Goal: Transaction & Acquisition: Register for event/course

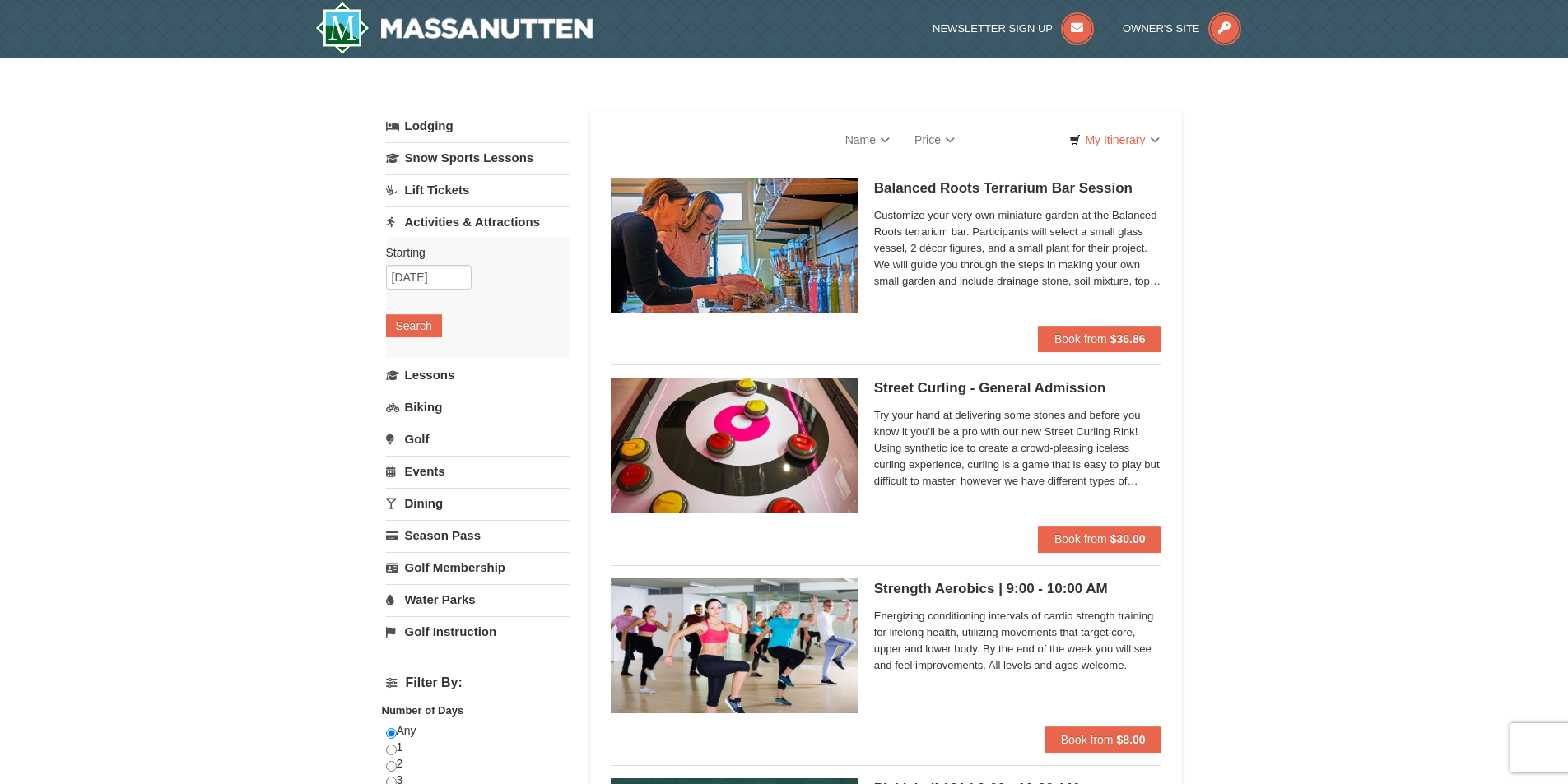
select select "9"
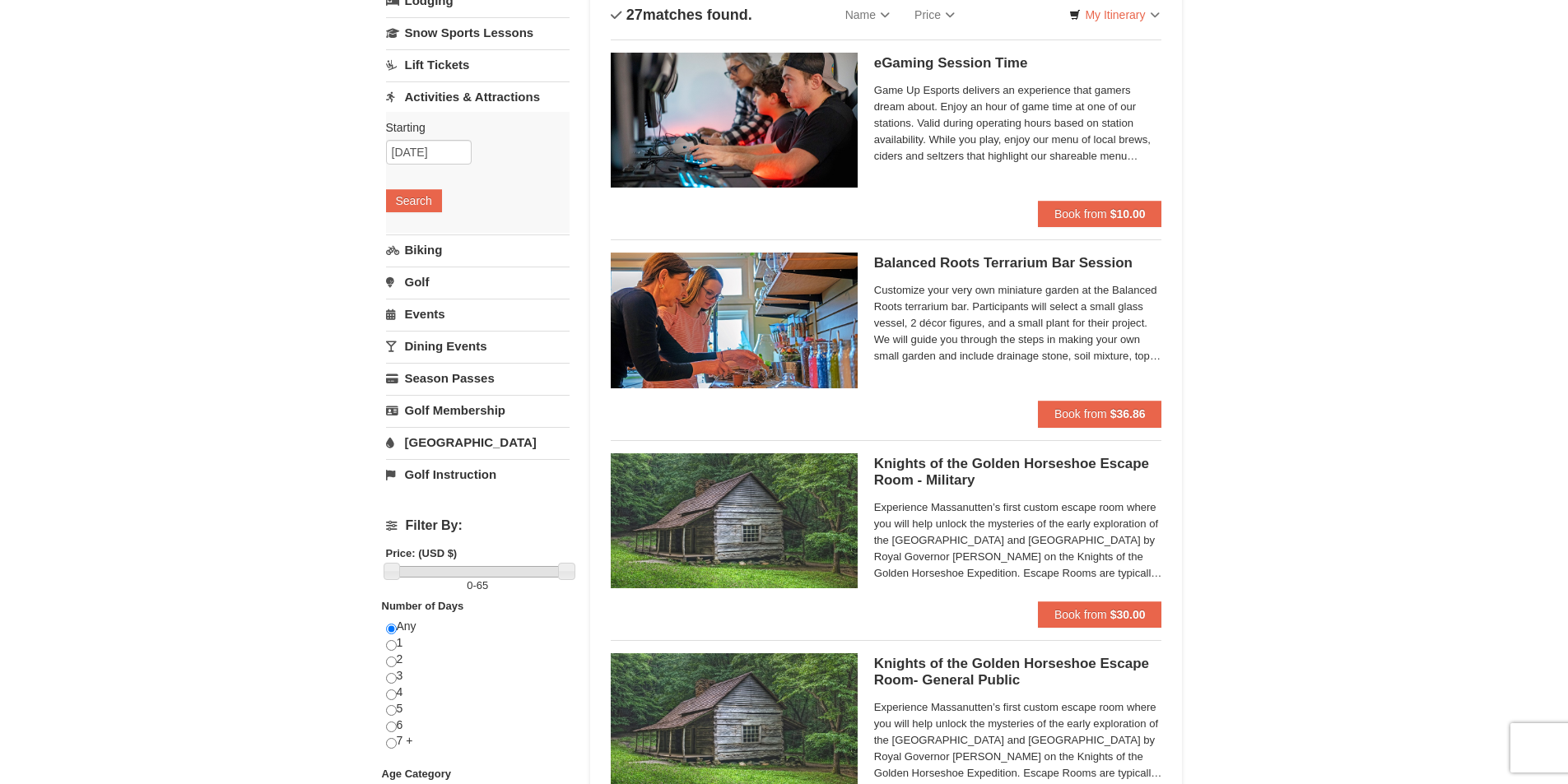
scroll to position [165, 0]
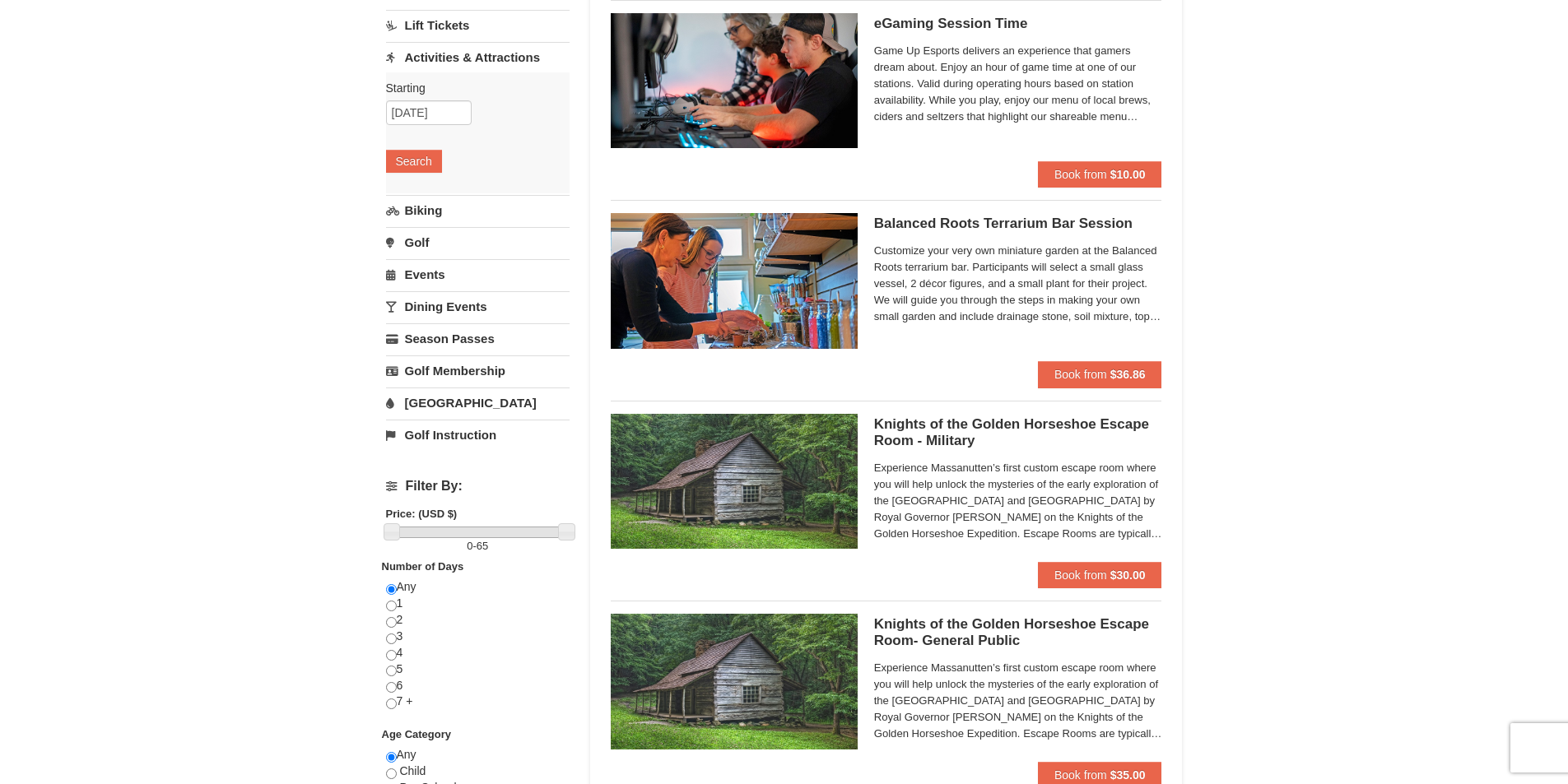
click at [984, 222] on h5 "Balanced Roots Terrarium Bar Session Massanutten Select Classes" at bounding box center [1018, 223] width 288 height 16
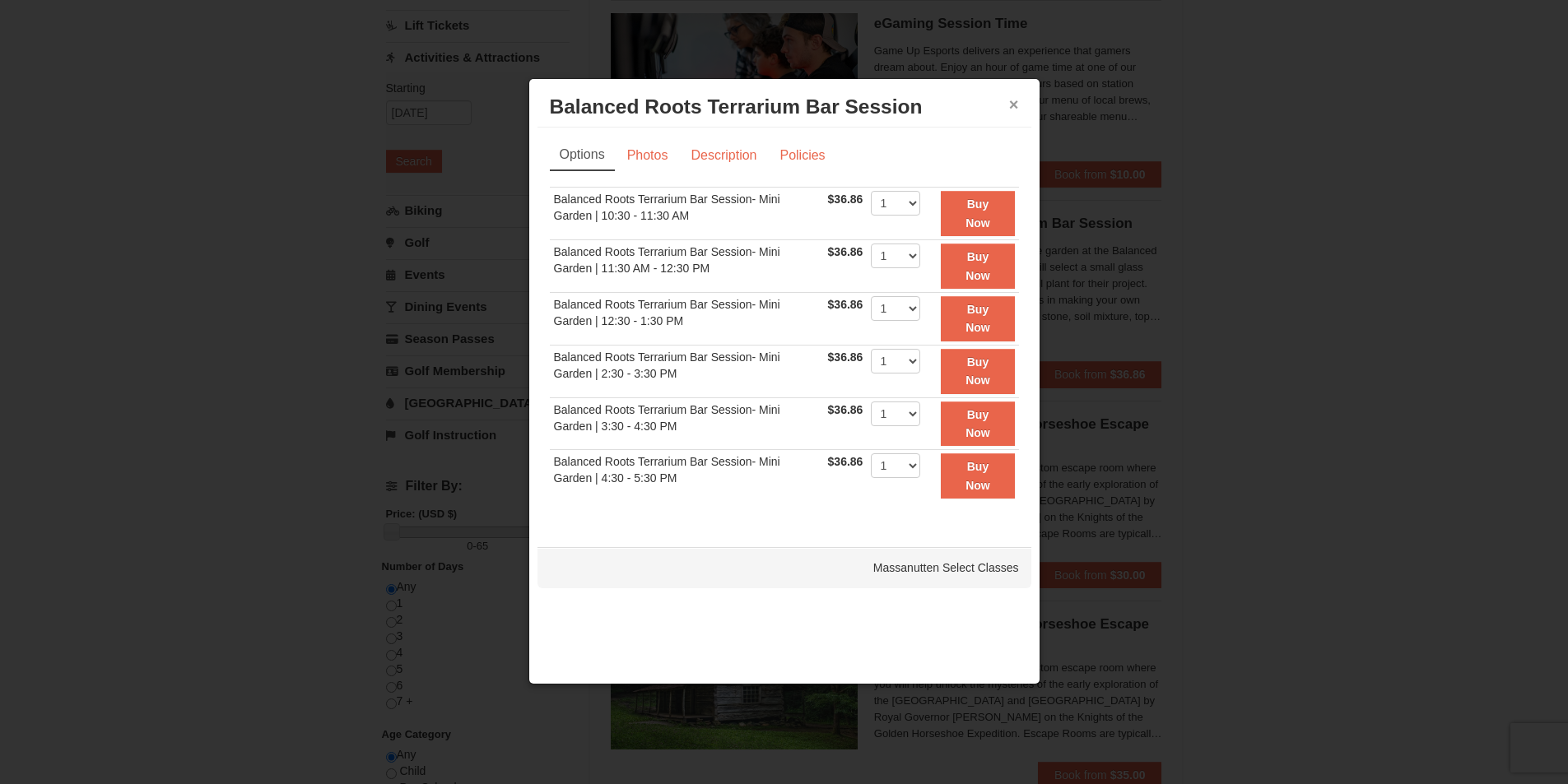
click at [1010, 104] on button "×" at bounding box center [1014, 104] width 10 height 16
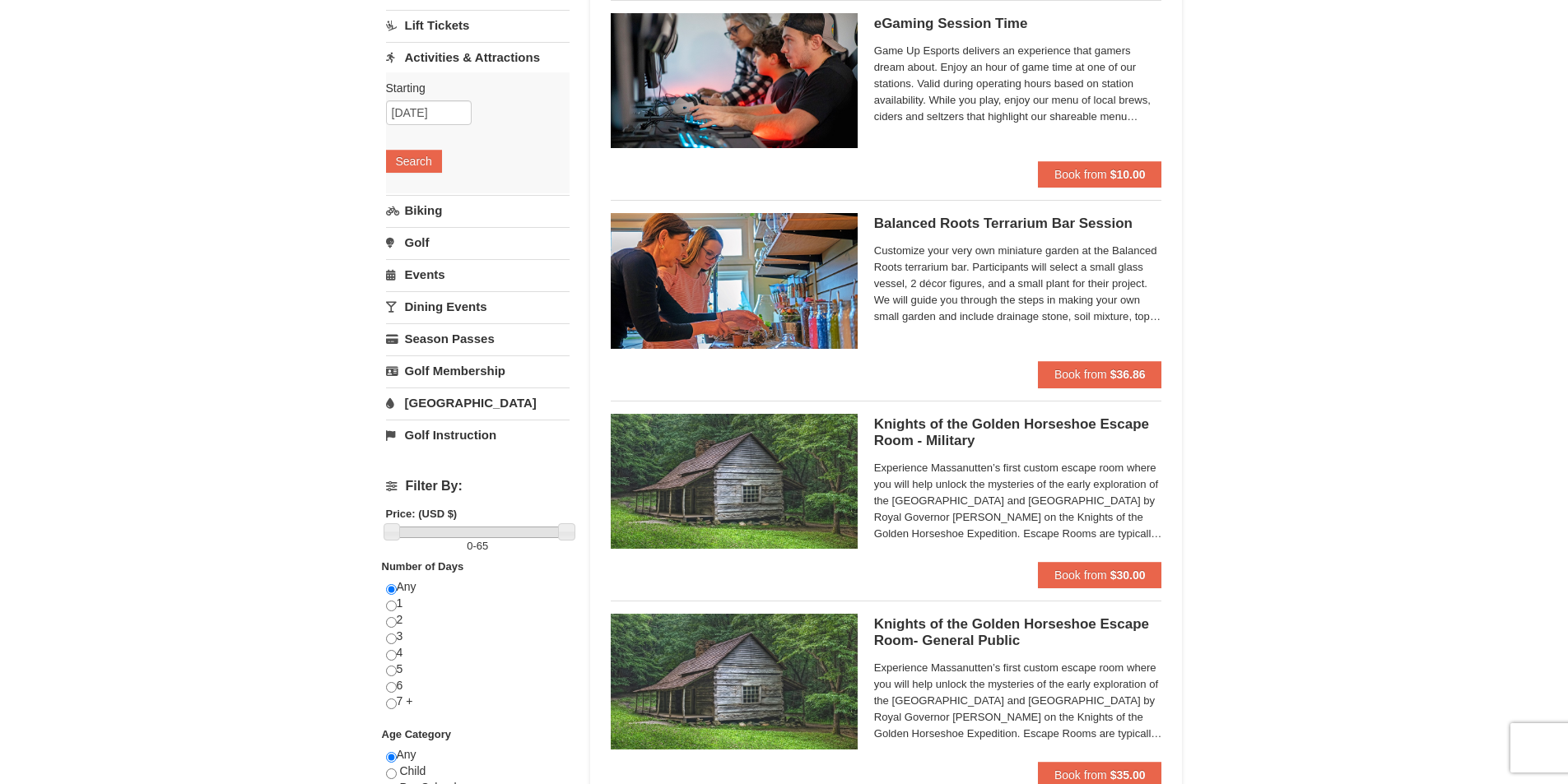
click at [921, 230] on h5 "Balanced Roots Terrarium Bar Session Massanutten Select Classes" at bounding box center [1018, 223] width 288 height 16
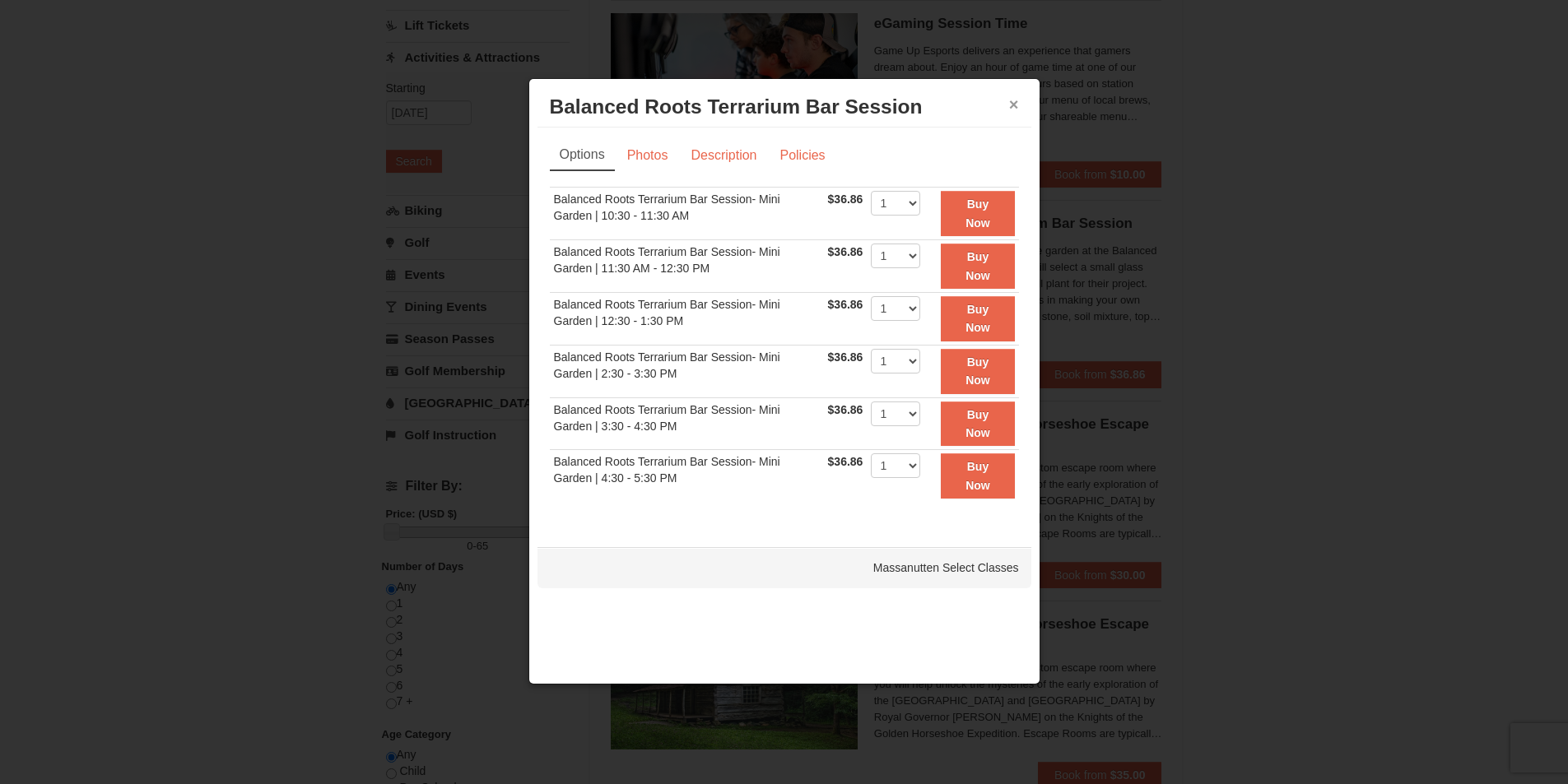
click at [1017, 99] on button "×" at bounding box center [1014, 104] width 10 height 16
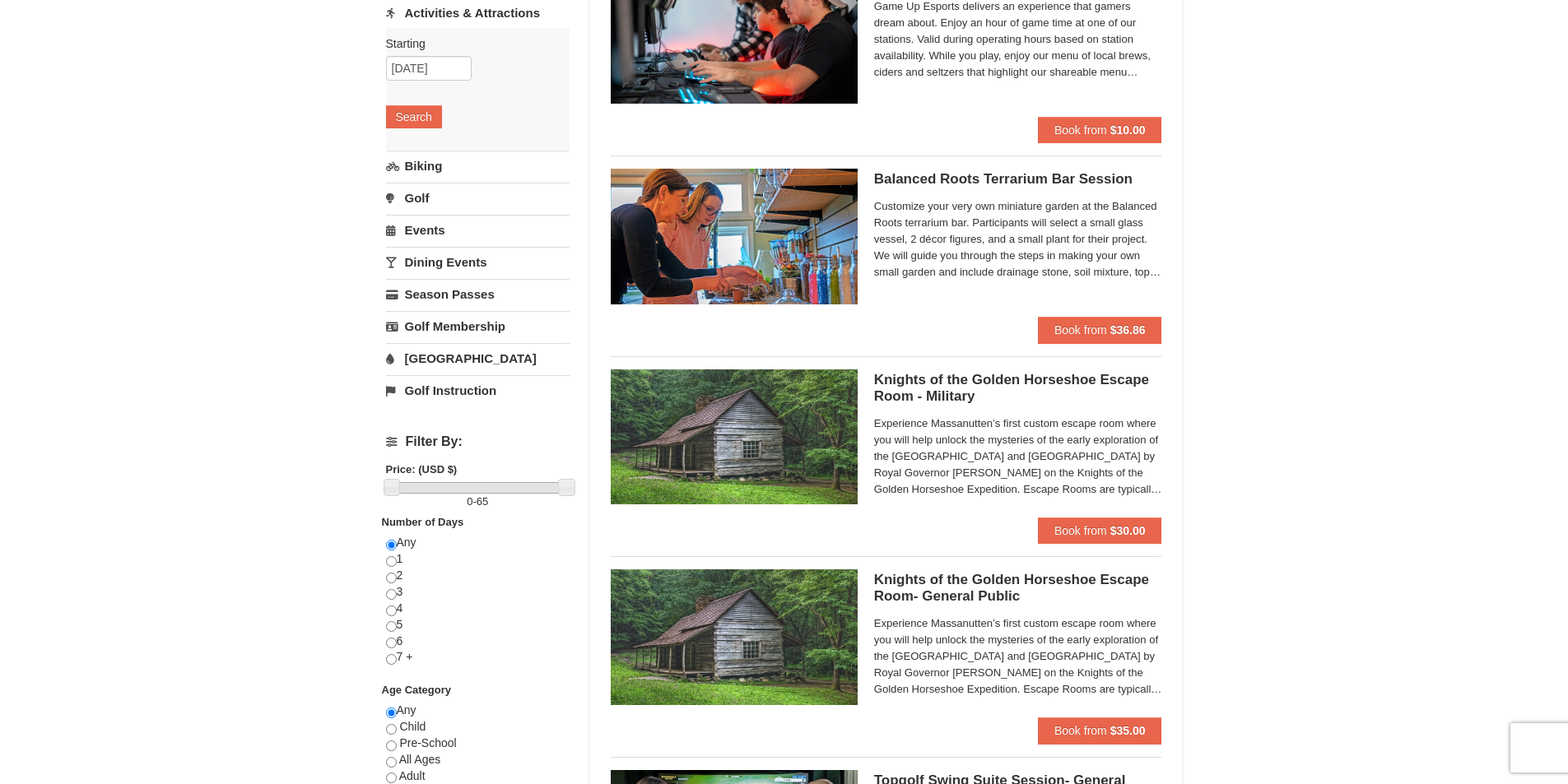
scroll to position [247, 0]
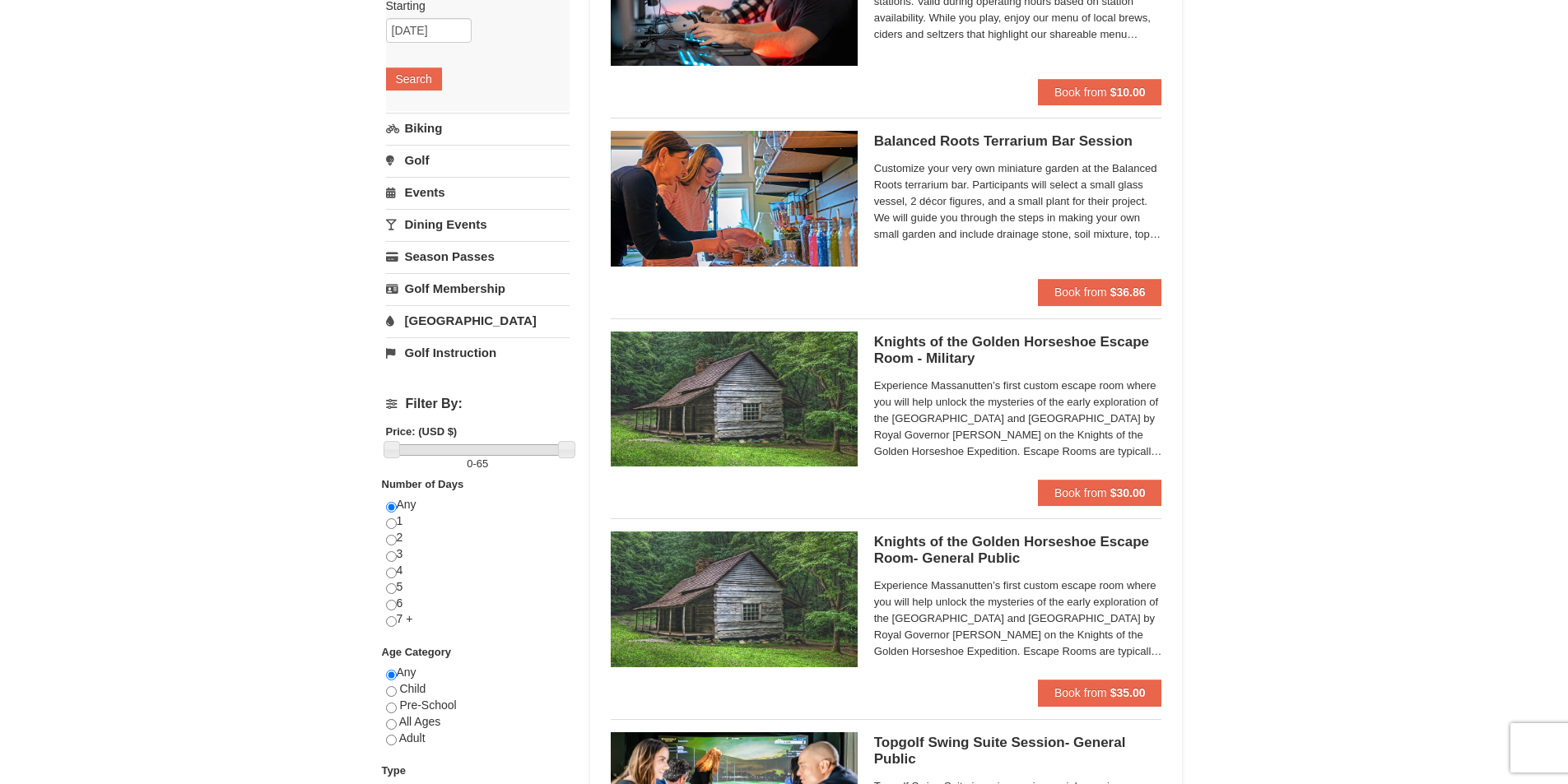
click at [991, 341] on h5 "Knights of the Golden Horseshoe Escape Room - Military Massanutten Escape Rooms…" at bounding box center [1018, 351] width 288 height 33
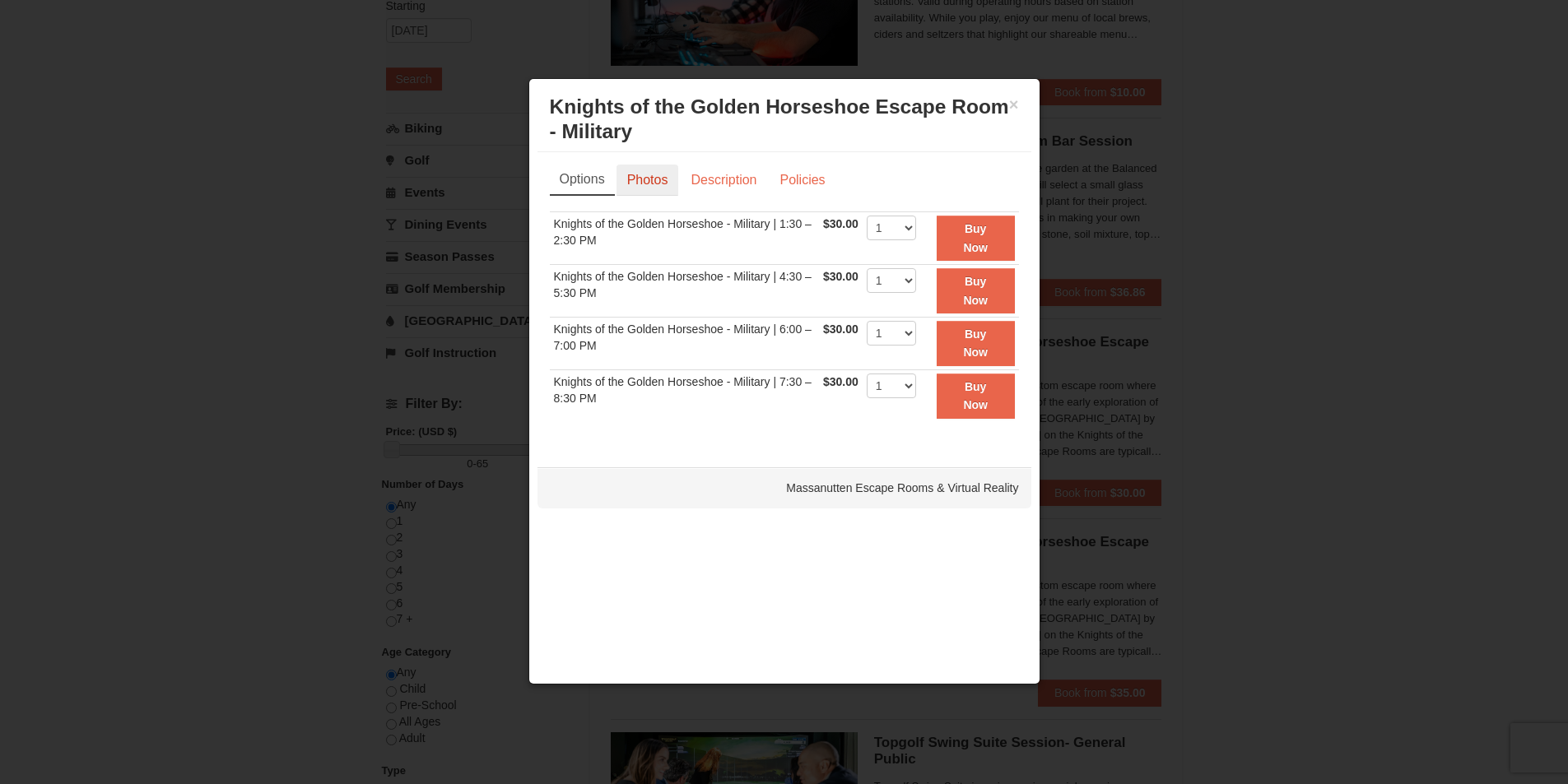
click at [650, 177] on link "Photos" at bounding box center [647, 180] width 62 height 32
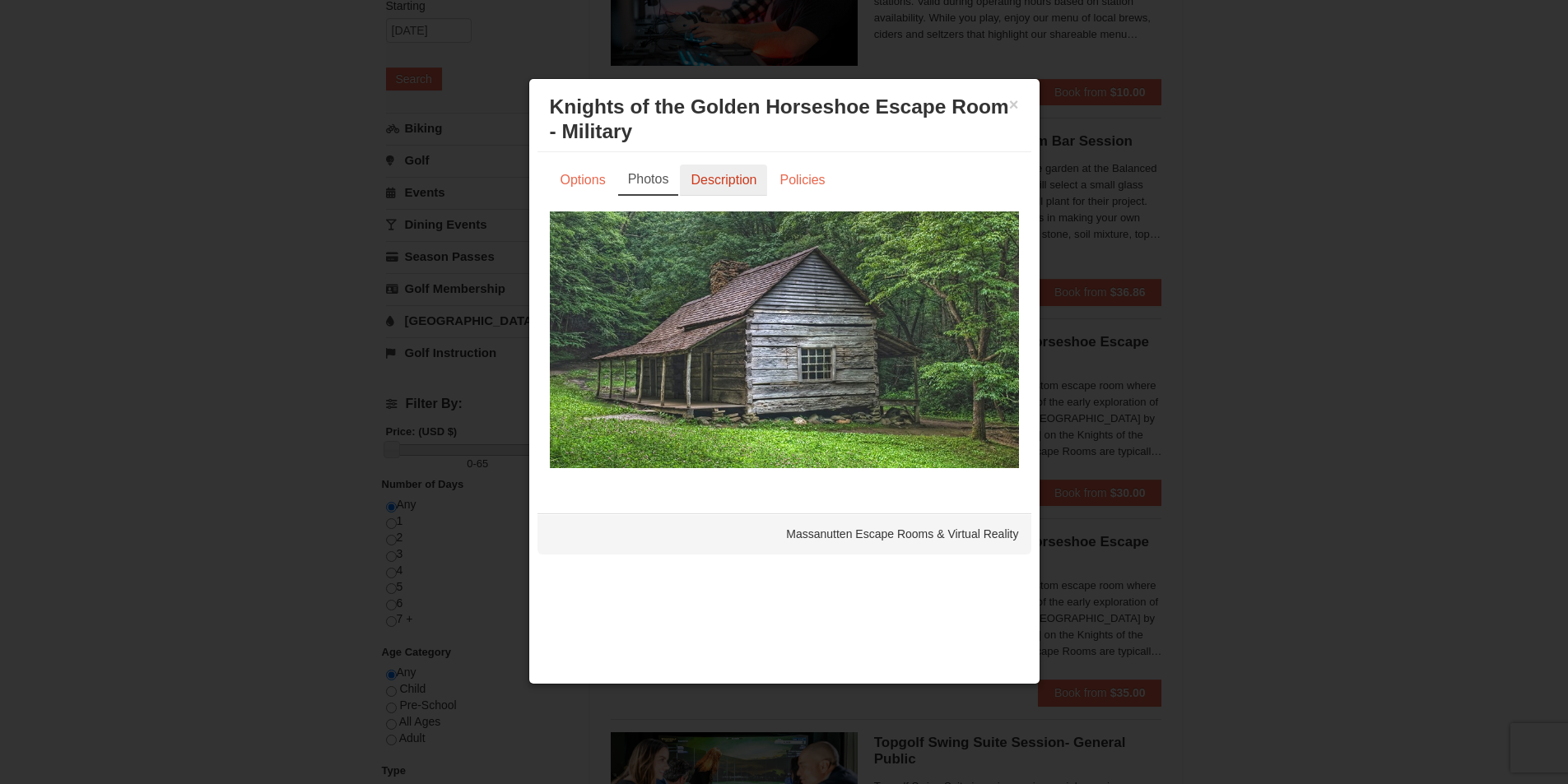
click at [727, 180] on link "Description" at bounding box center [723, 180] width 87 height 32
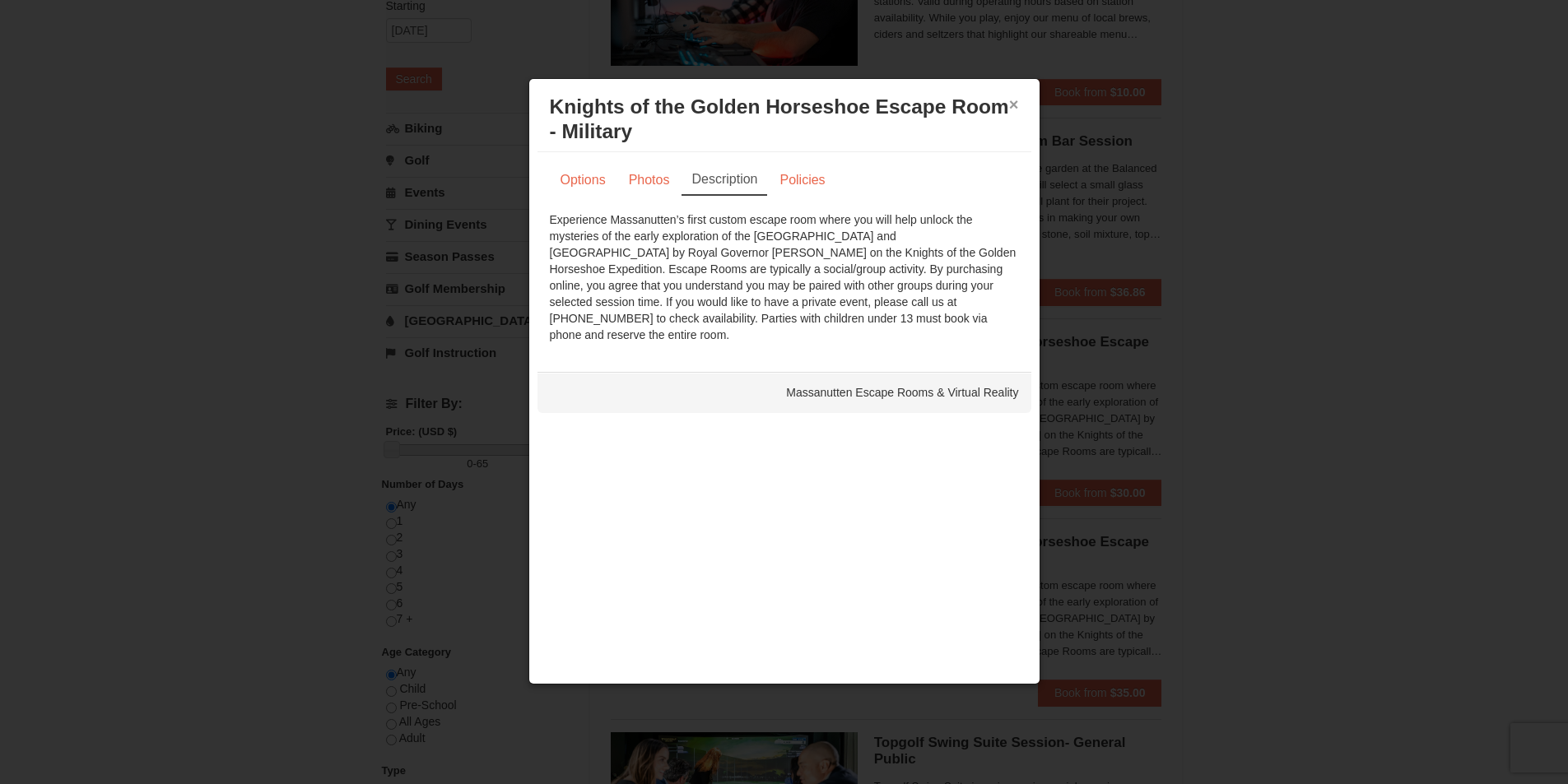
click at [1015, 103] on button "×" at bounding box center [1014, 104] width 10 height 16
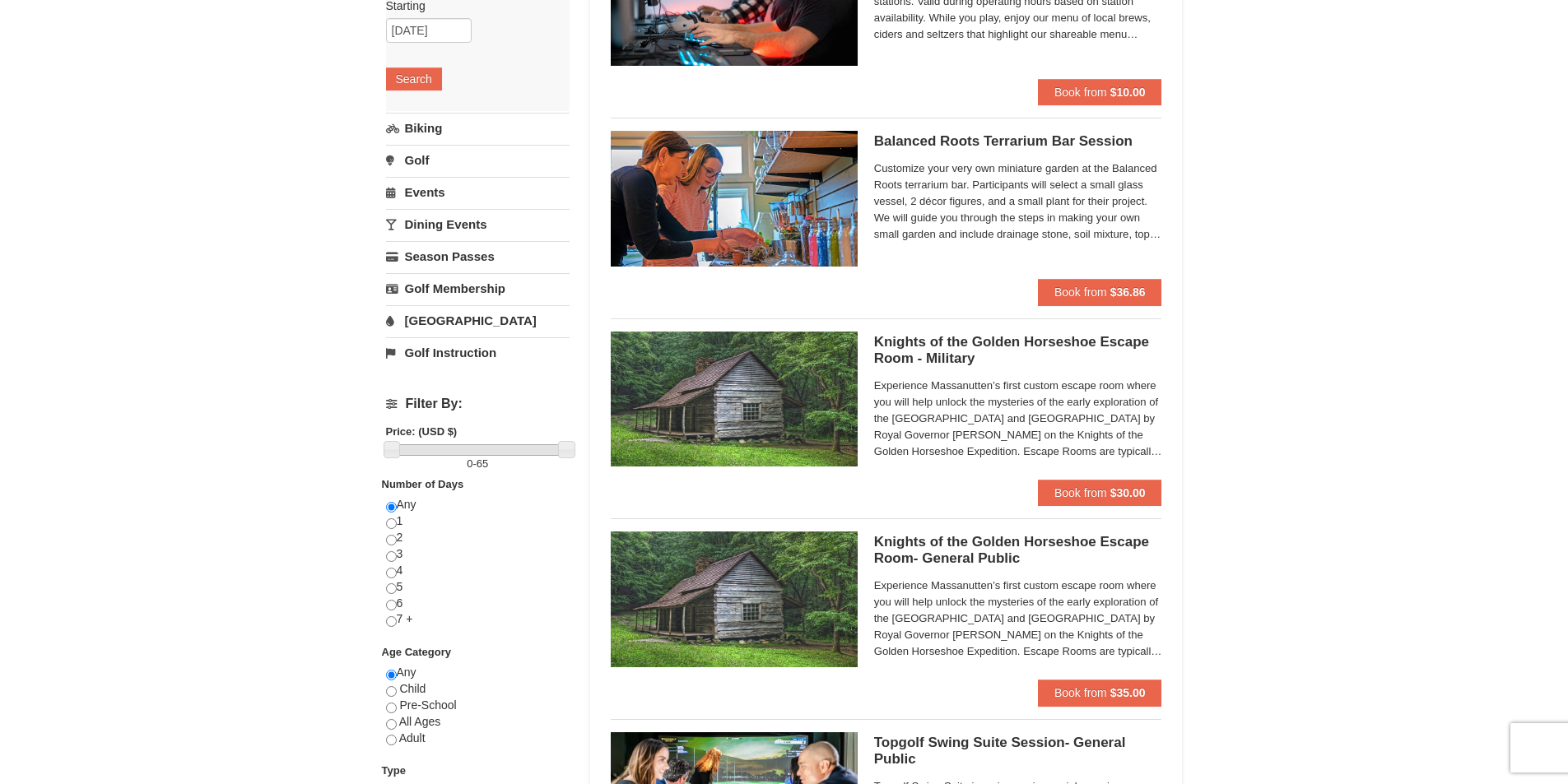
click at [952, 540] on h5 "Knights of the Golden Horseshoe Escape Room- General Public Massanutten Escape …" at bounding box center [1018, 550] width 288 height 33
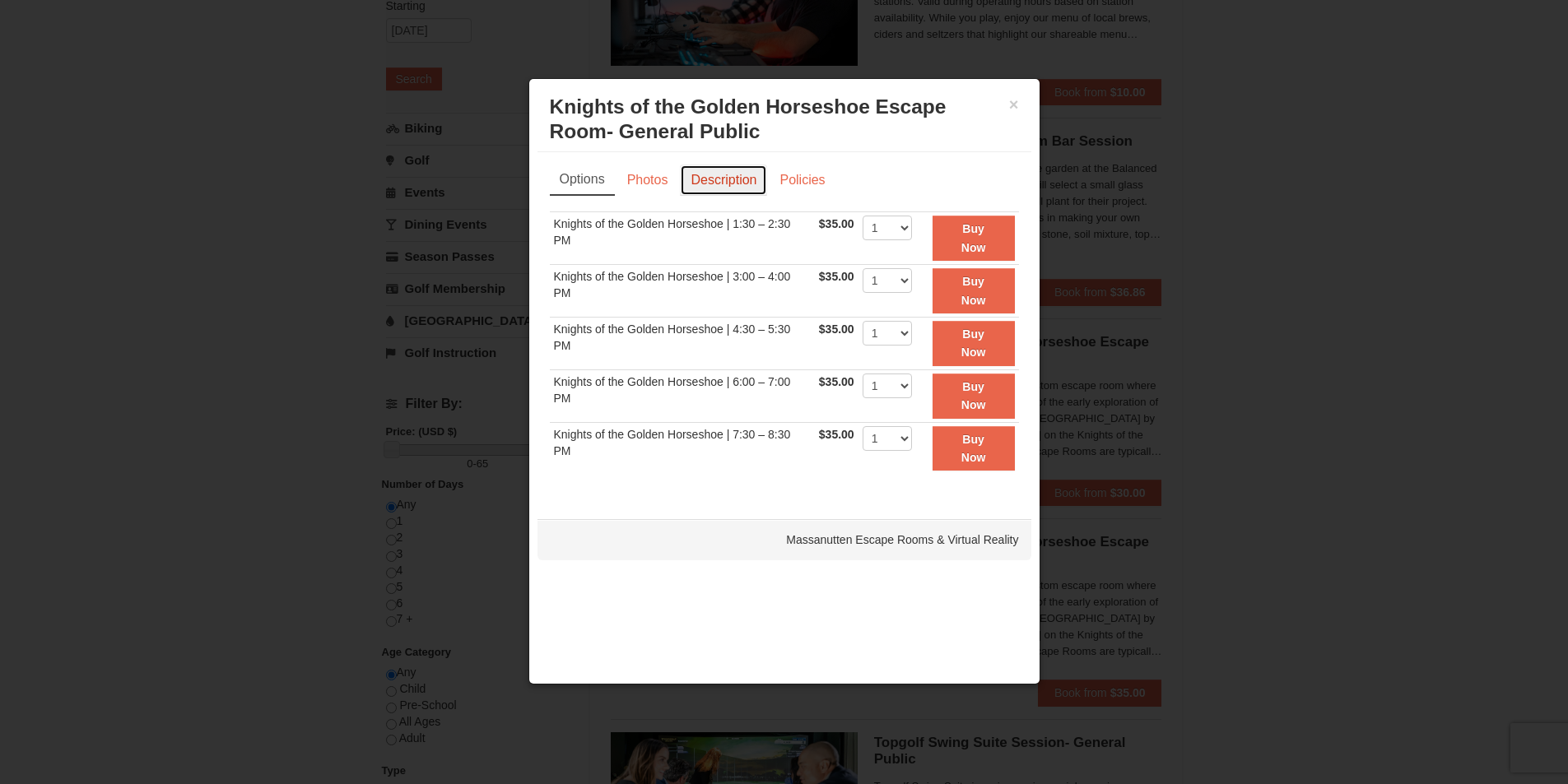
drag, startPoint x: 724, startPoint y: 175, endPoint x: 787, endPoint y: 263, distance: 108.2
click at [722, 176] on link "Description" at bounding box center [723, 180] width 87 height 32
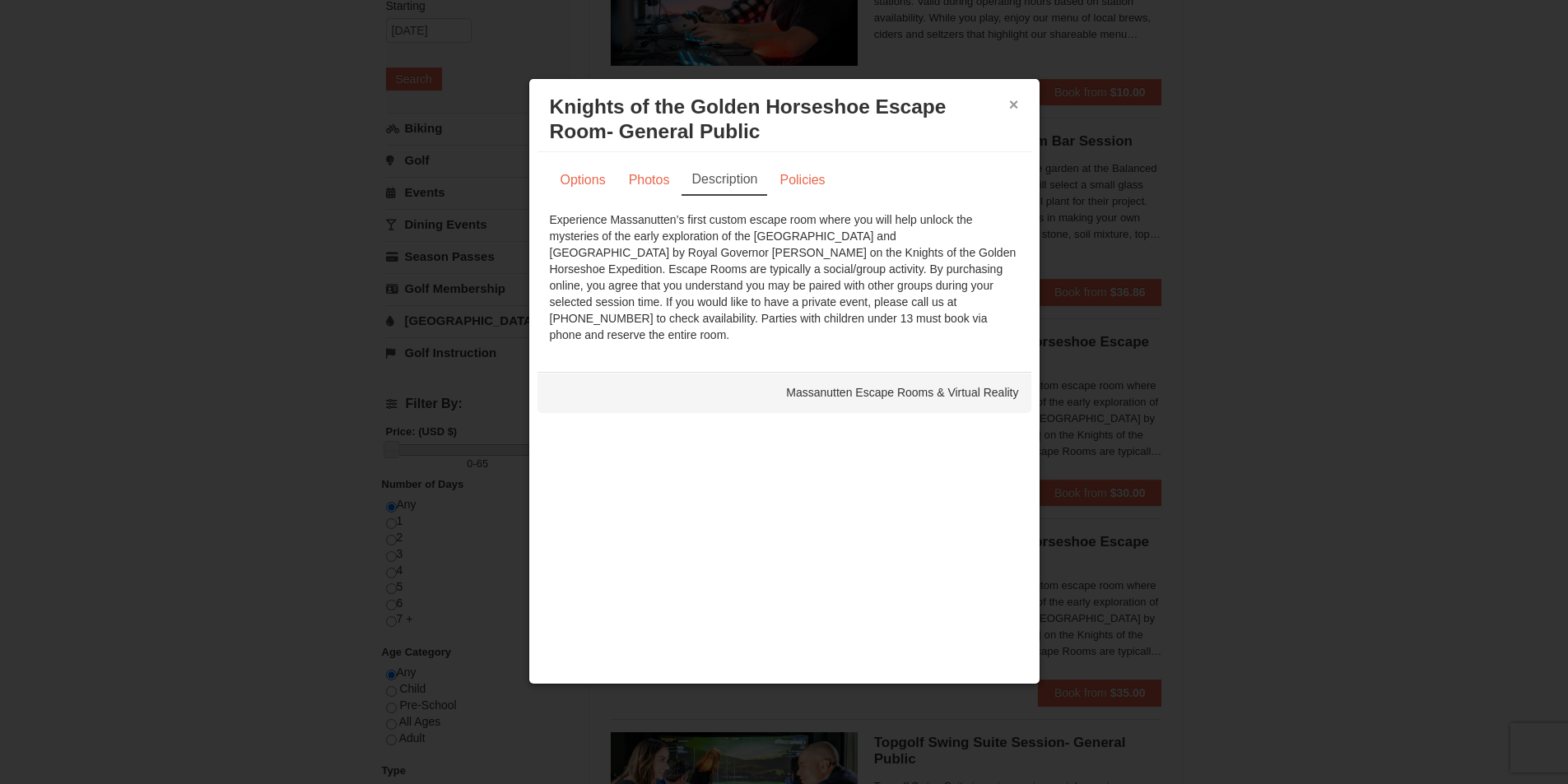
click at [1012, 102] on button "×" at bounding box center [1014, 104] width 10 height 16
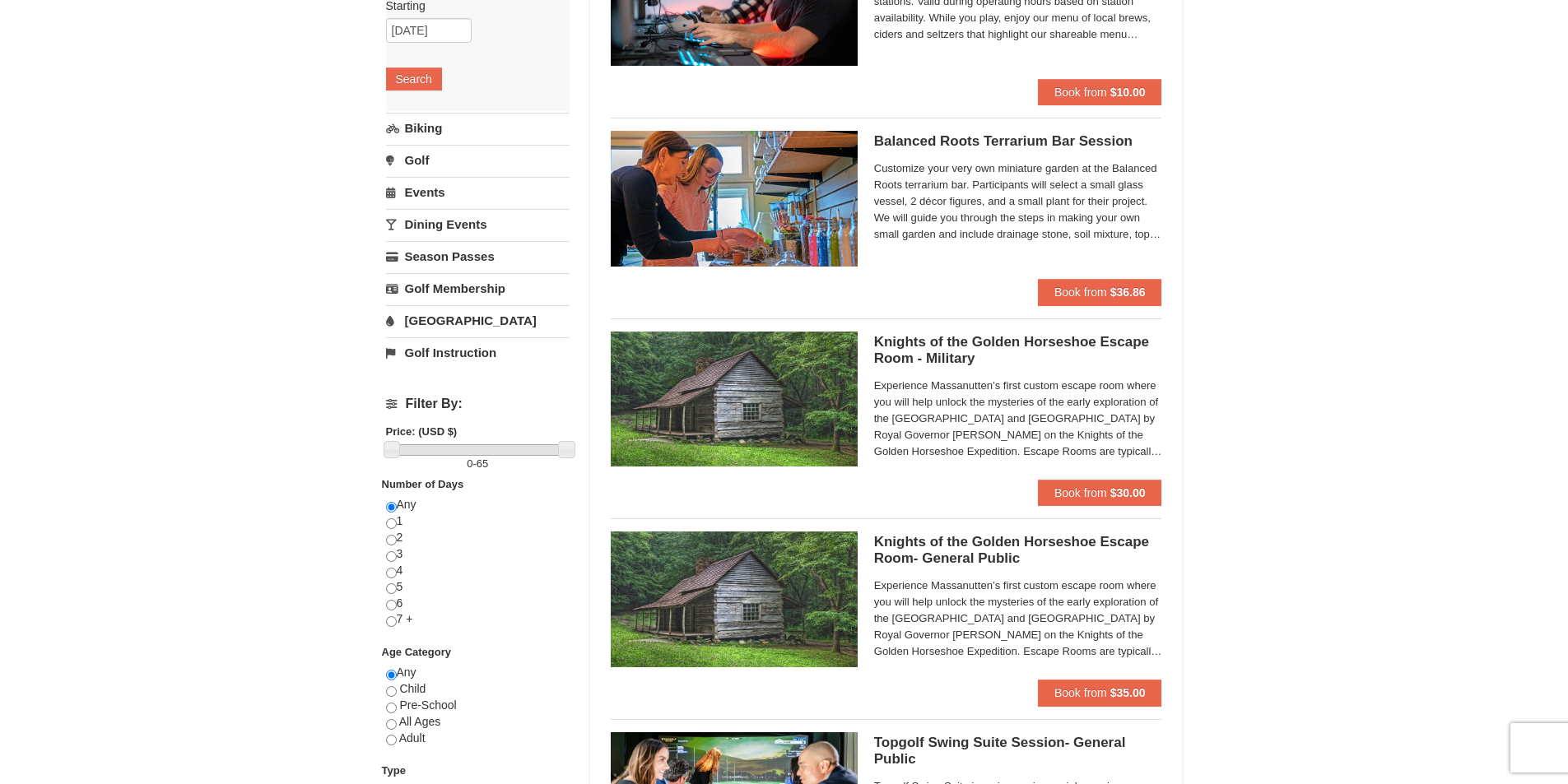
click at [935, 140] on h5 "Balanced Roots Terrarium Bar Session Massanutten Select Classes" at bounding box center [1018, 141] width 288 height 16
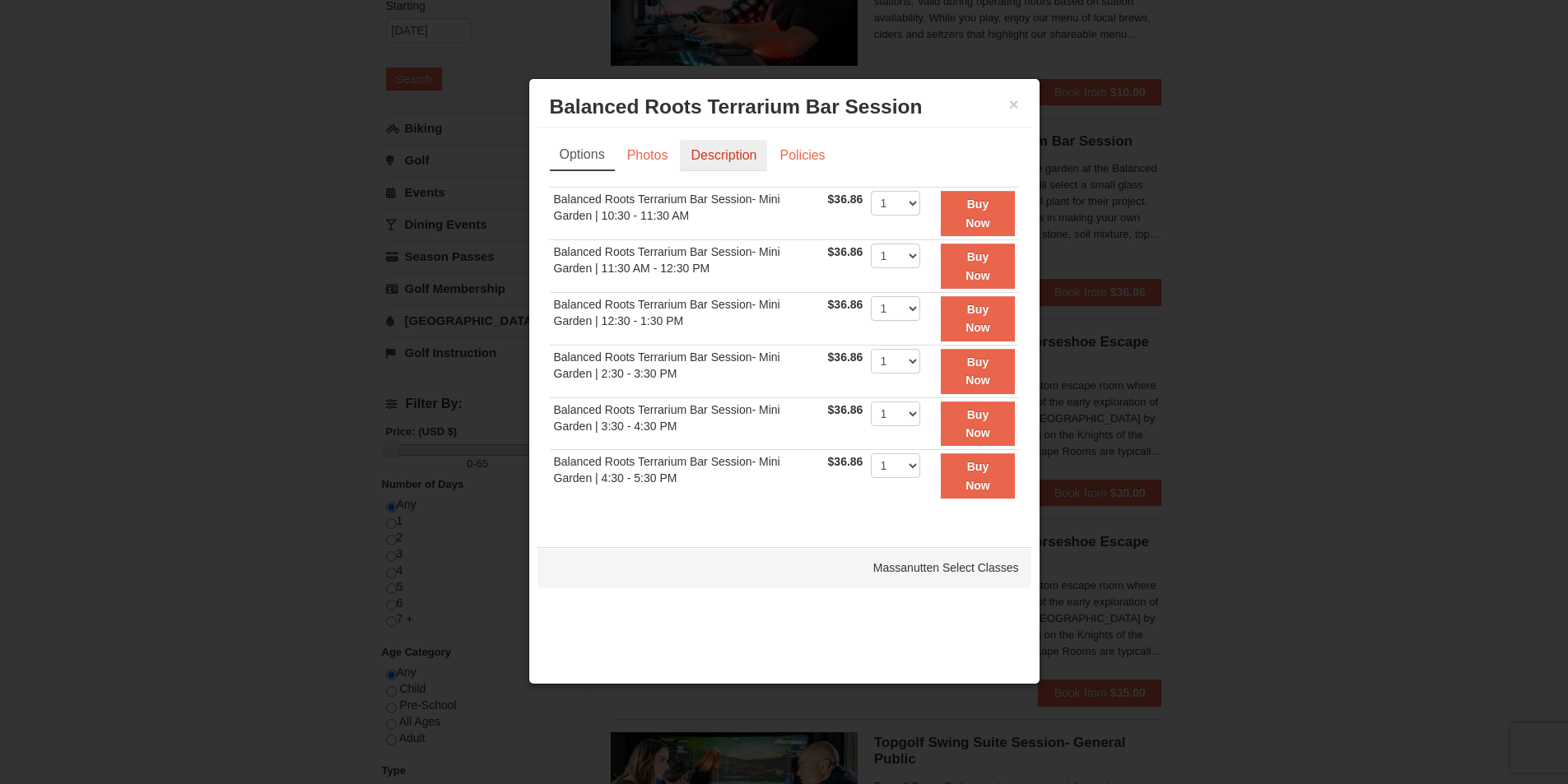
click at [707, 154] on link "Description" at bounding box center [723, 155] width 87 height 32
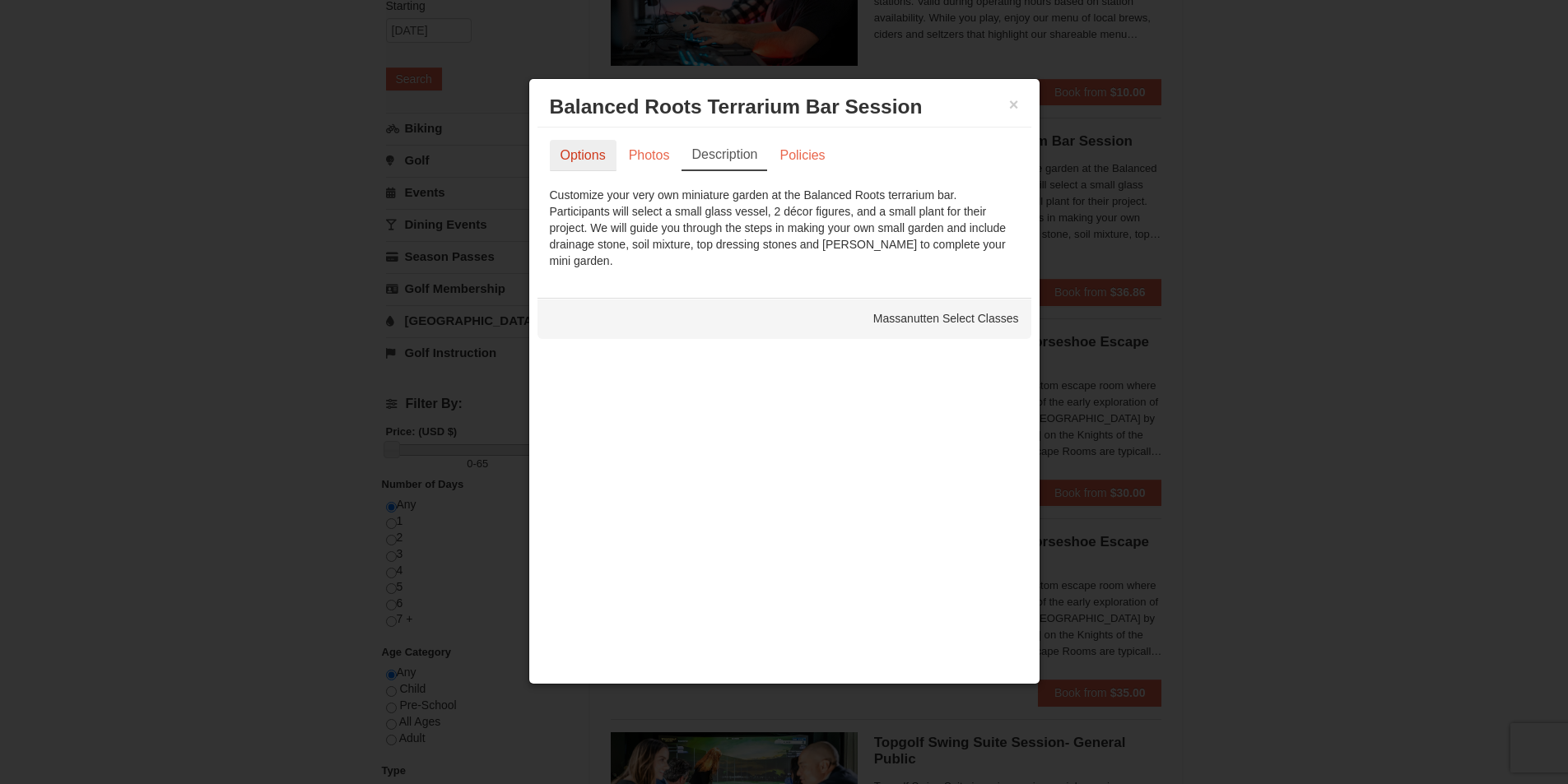
click at [588, 152] on link "Options" at bounding box center [584, 155] width 67 height 32
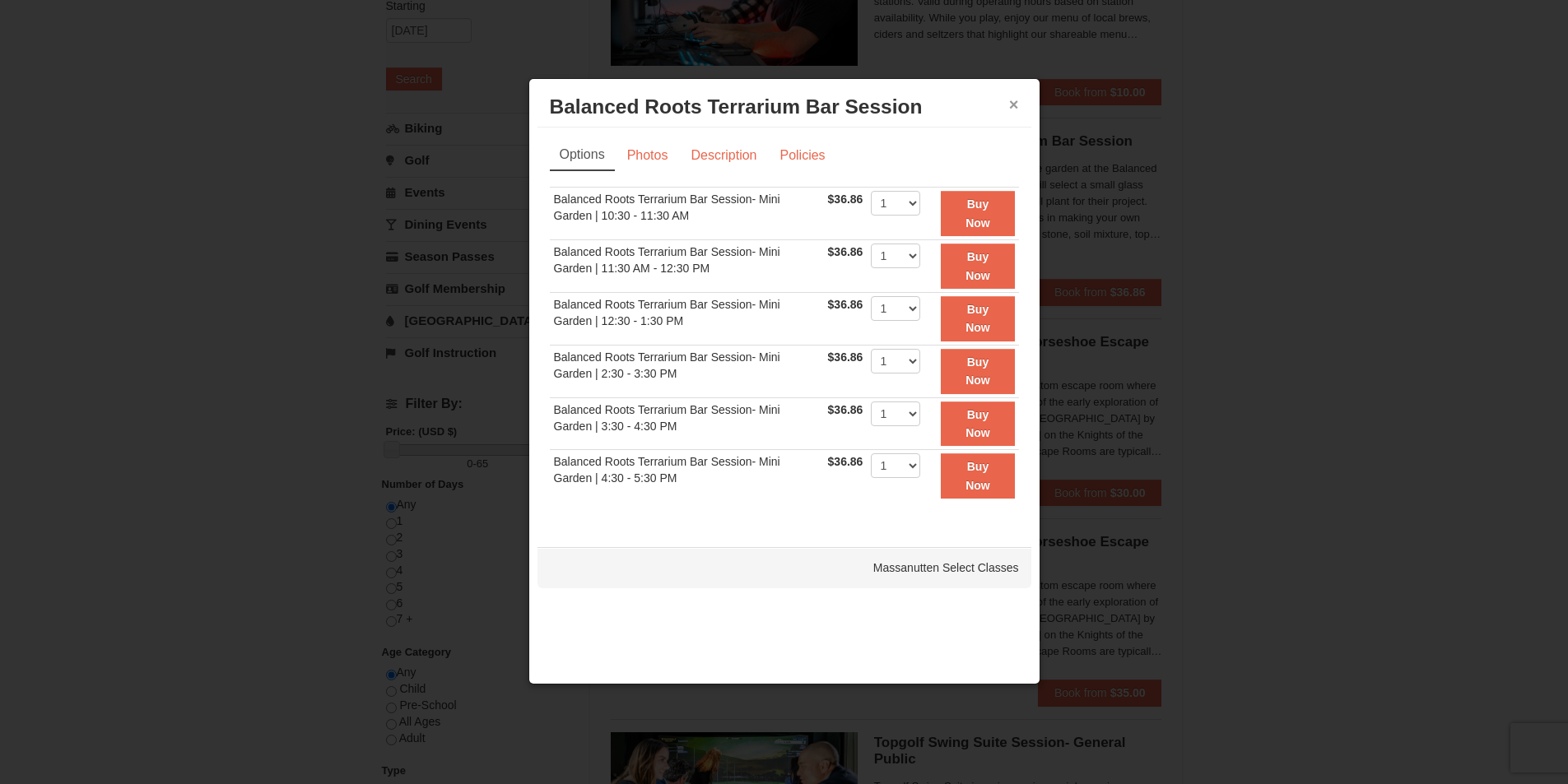
click at [1012, 102] on button "×" at bounding box center [1014, 104] width 10 height 16
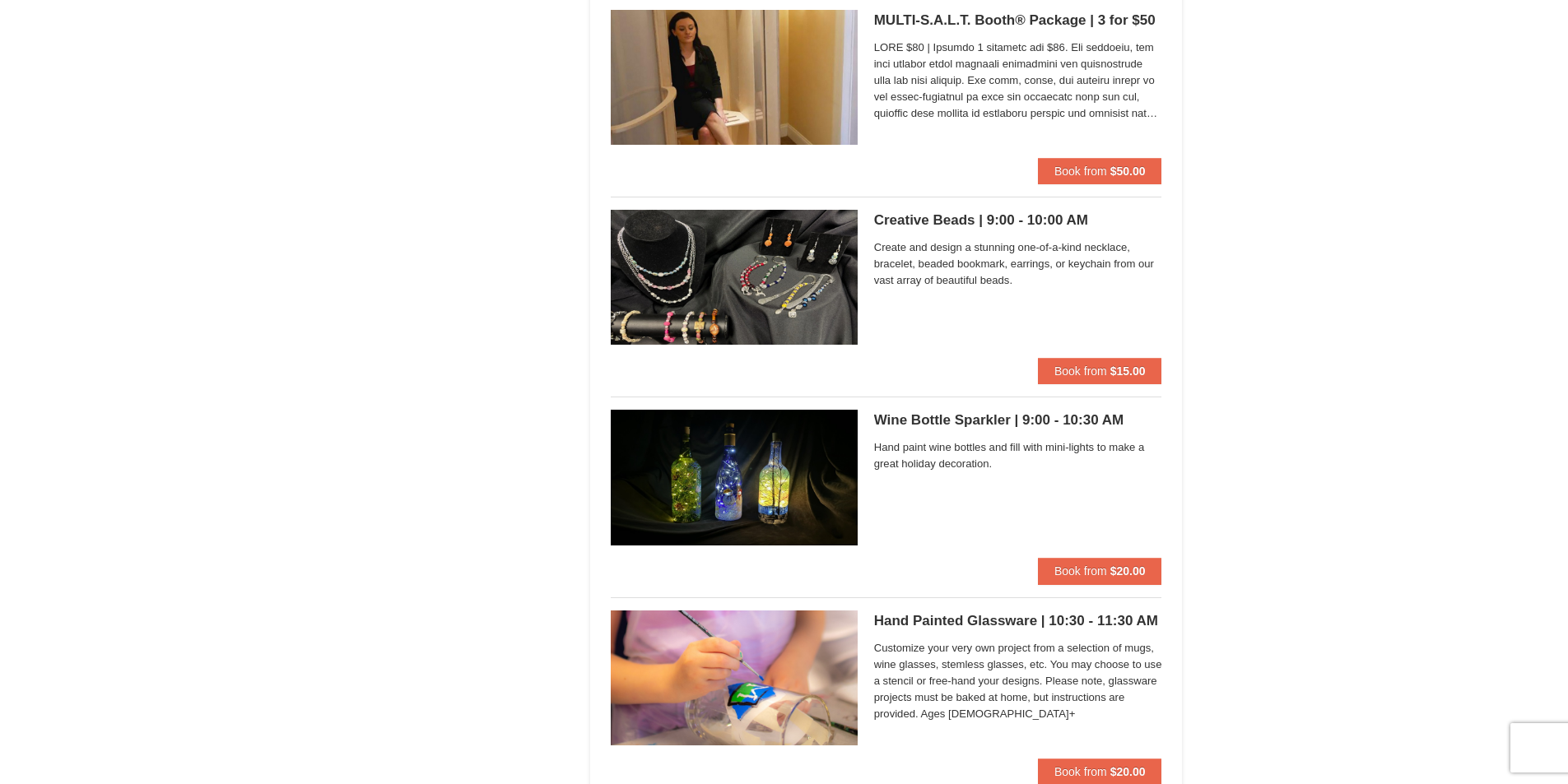
scroll to position [3375, 0]
click at [936, 411] on div "Wine Bottle Sparkler | 9:00 - 10:30 AM Massanutten Classes and Workshops Hand p…" at bounding box center [1018, 483] width 288 height 149
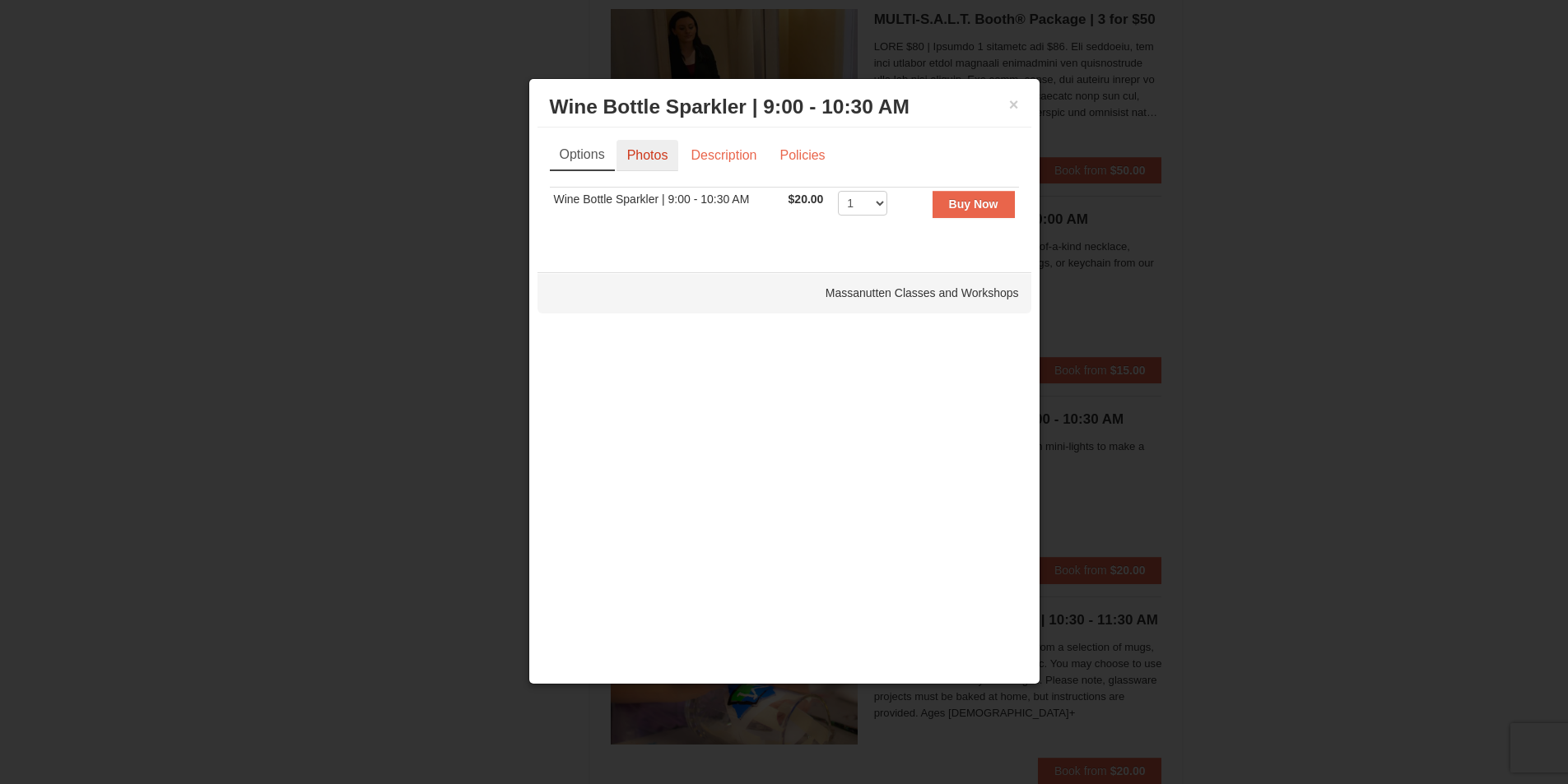
click at [657, 152] on link "Photos" at bounding box center [647, 155] width 62 height 32
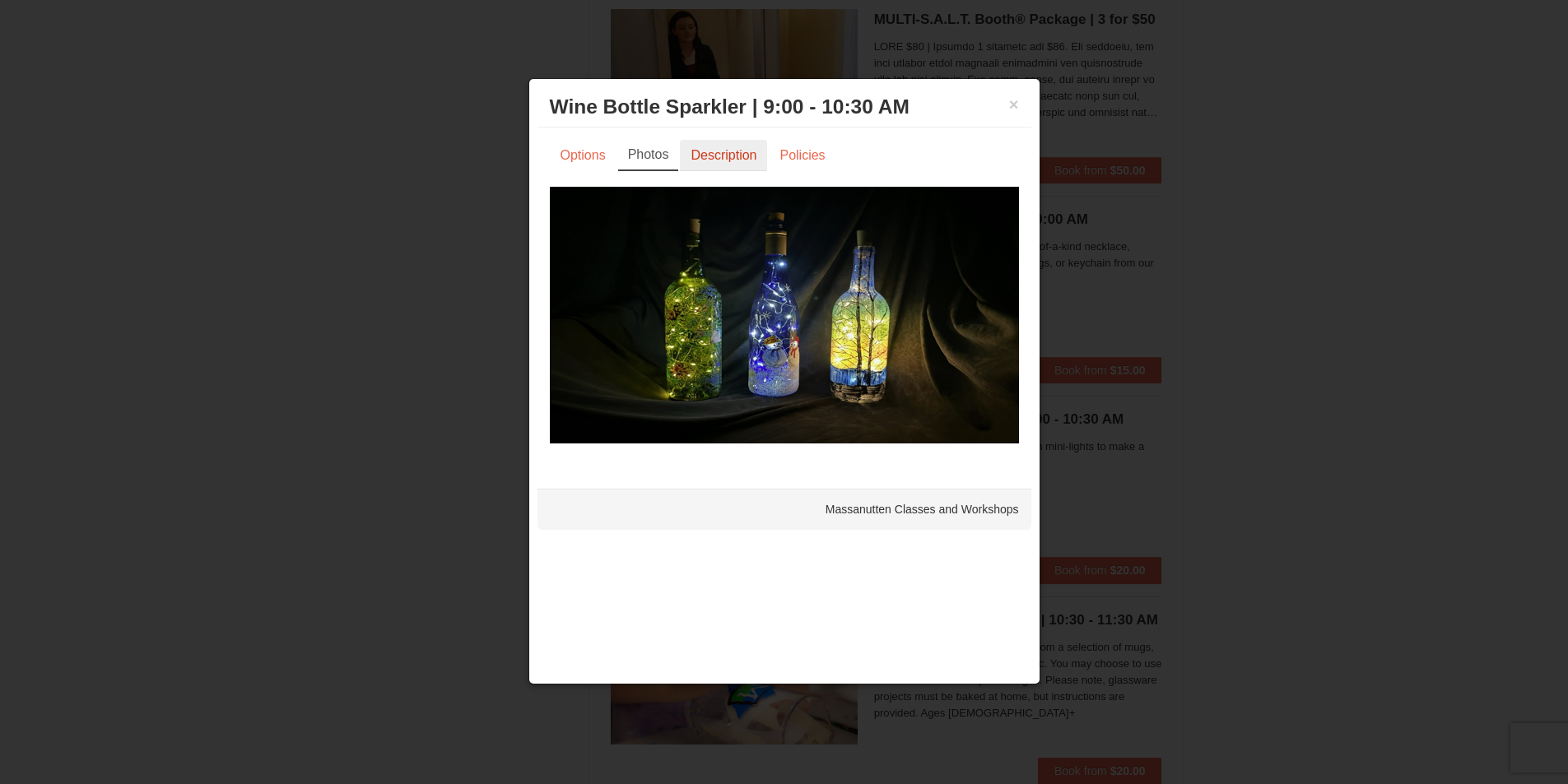
click at [727, 156] on link "Description" at bounding box center [723, 155] width 87 height 32
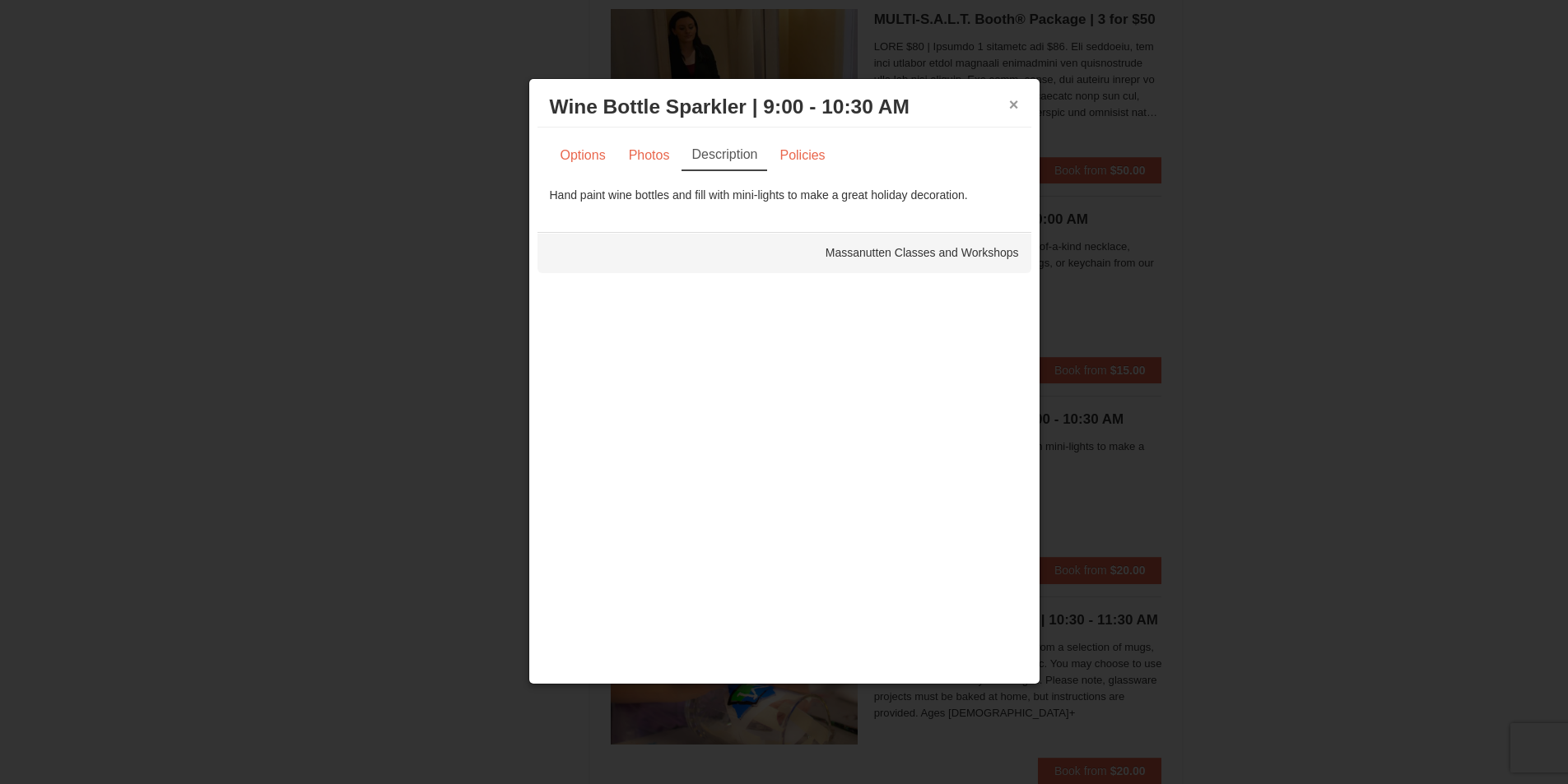
click at [1011, 102] on button "×" at bounding box center [1014, 104] width 10 height 16
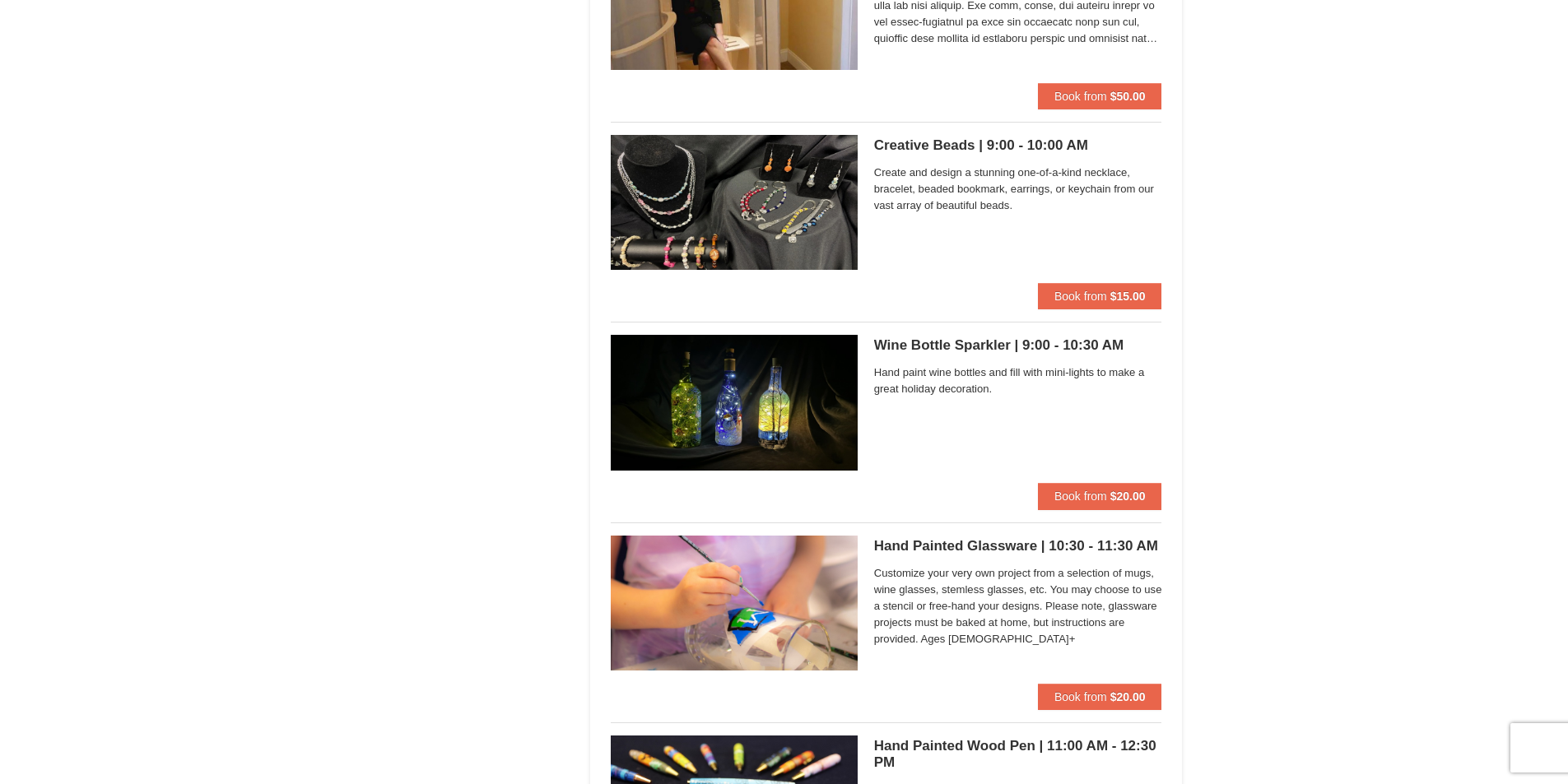
scroll to position [3354, 0]
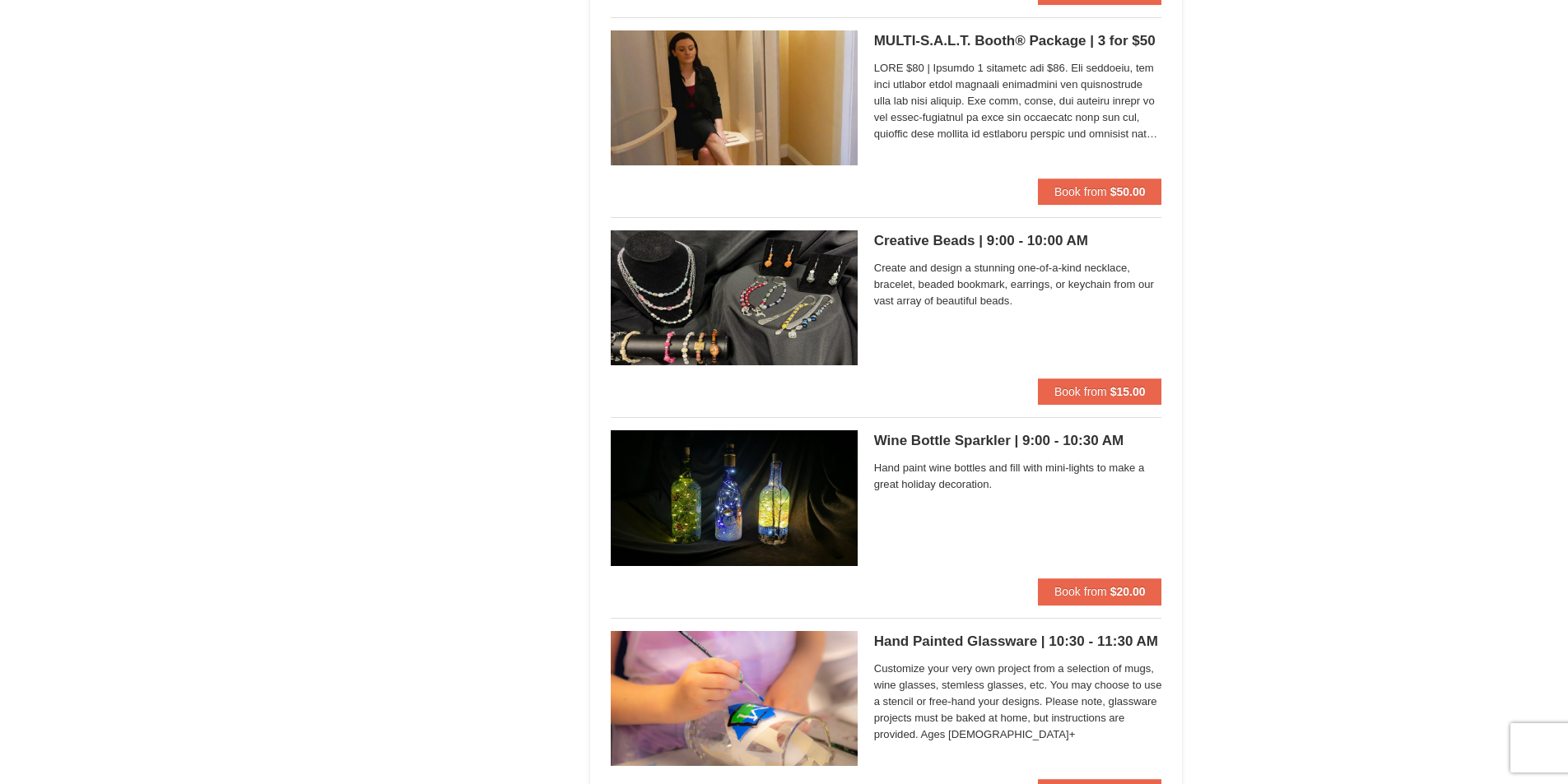
click at [913, 242] on h5 "Creative Beads | 9:00 - 10:00 AM Massanutten Classes and Workshops" at bounding box center [1018, 241] width 288 height 16
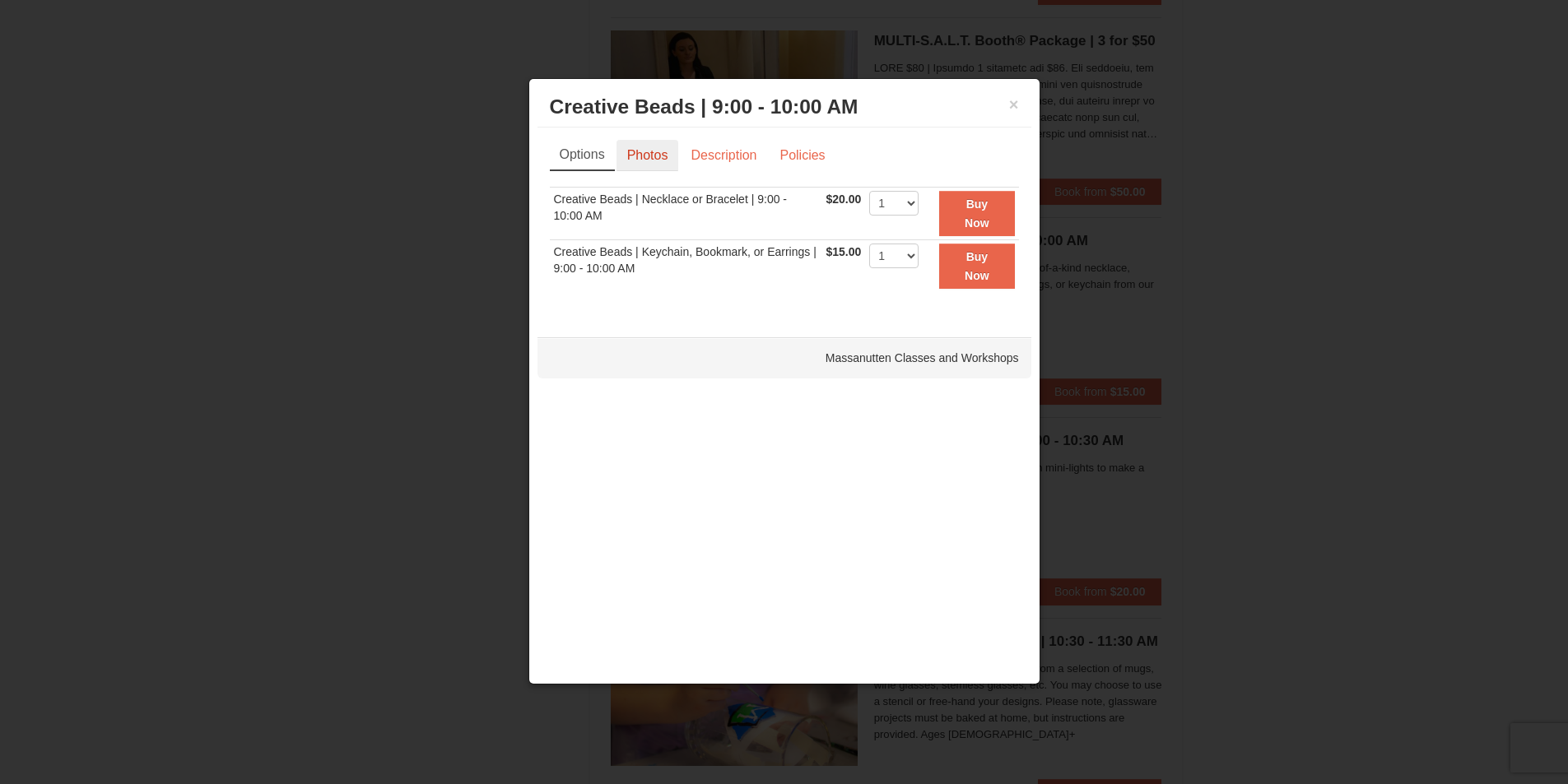
click at [649, 161] on link "Photos" at bounding box center [647, 155] width 62 height 32
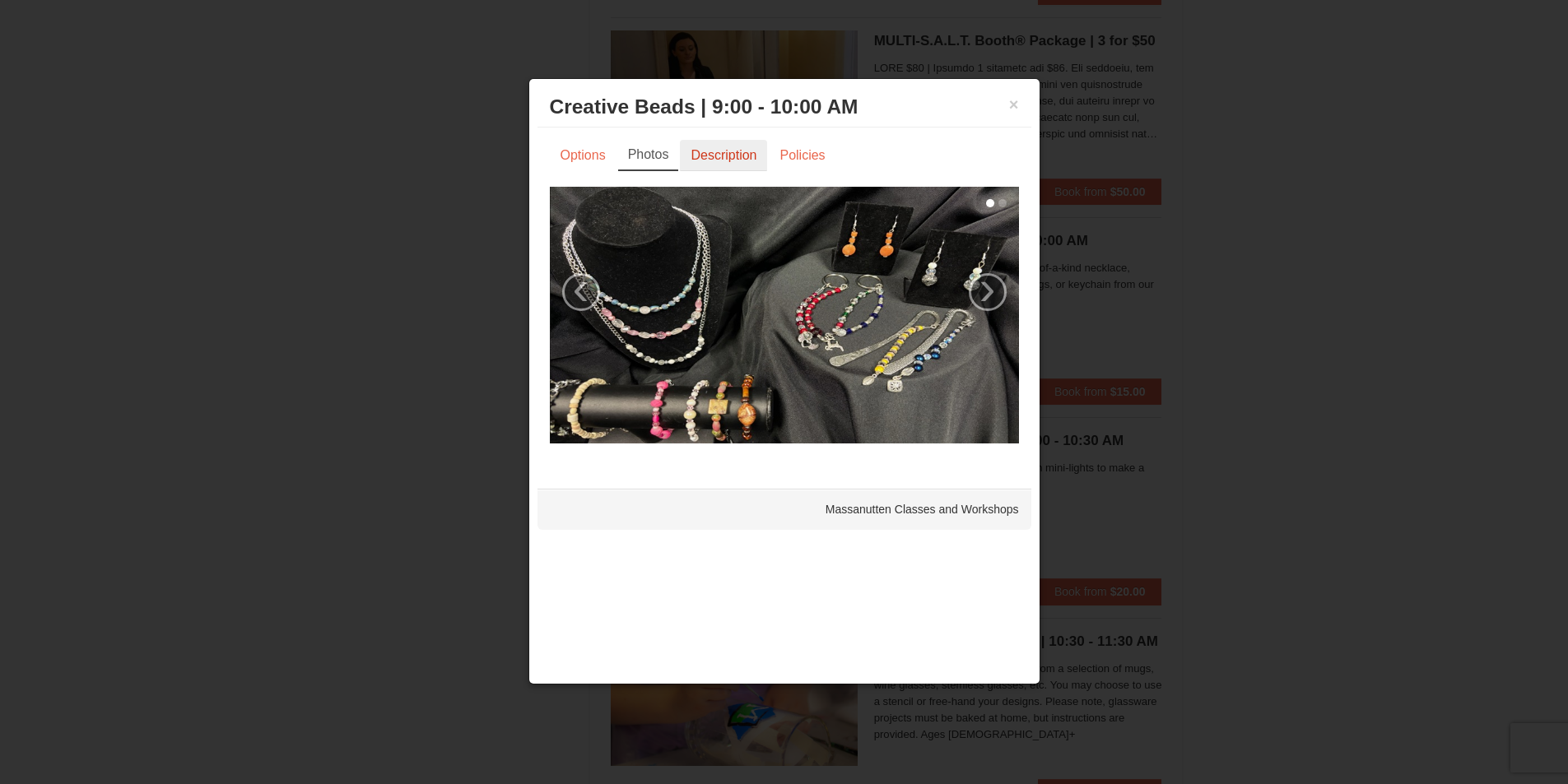
click at [735, 154] on link "Description" at bounding box center [723, 155] width 87 height 32
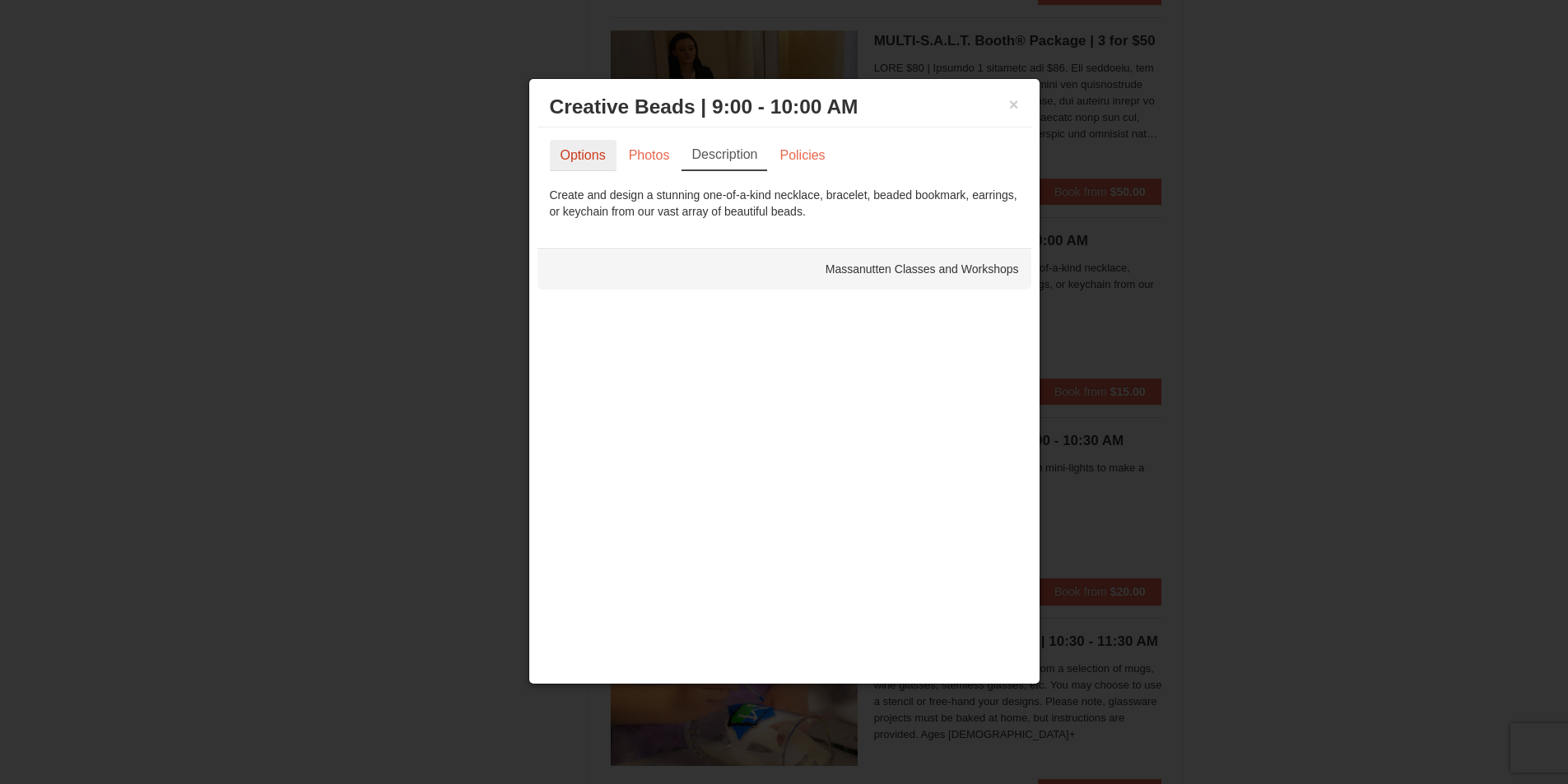
click at [586, 160] on link "Options" at bounding box center [584, 155] width 67 height 32
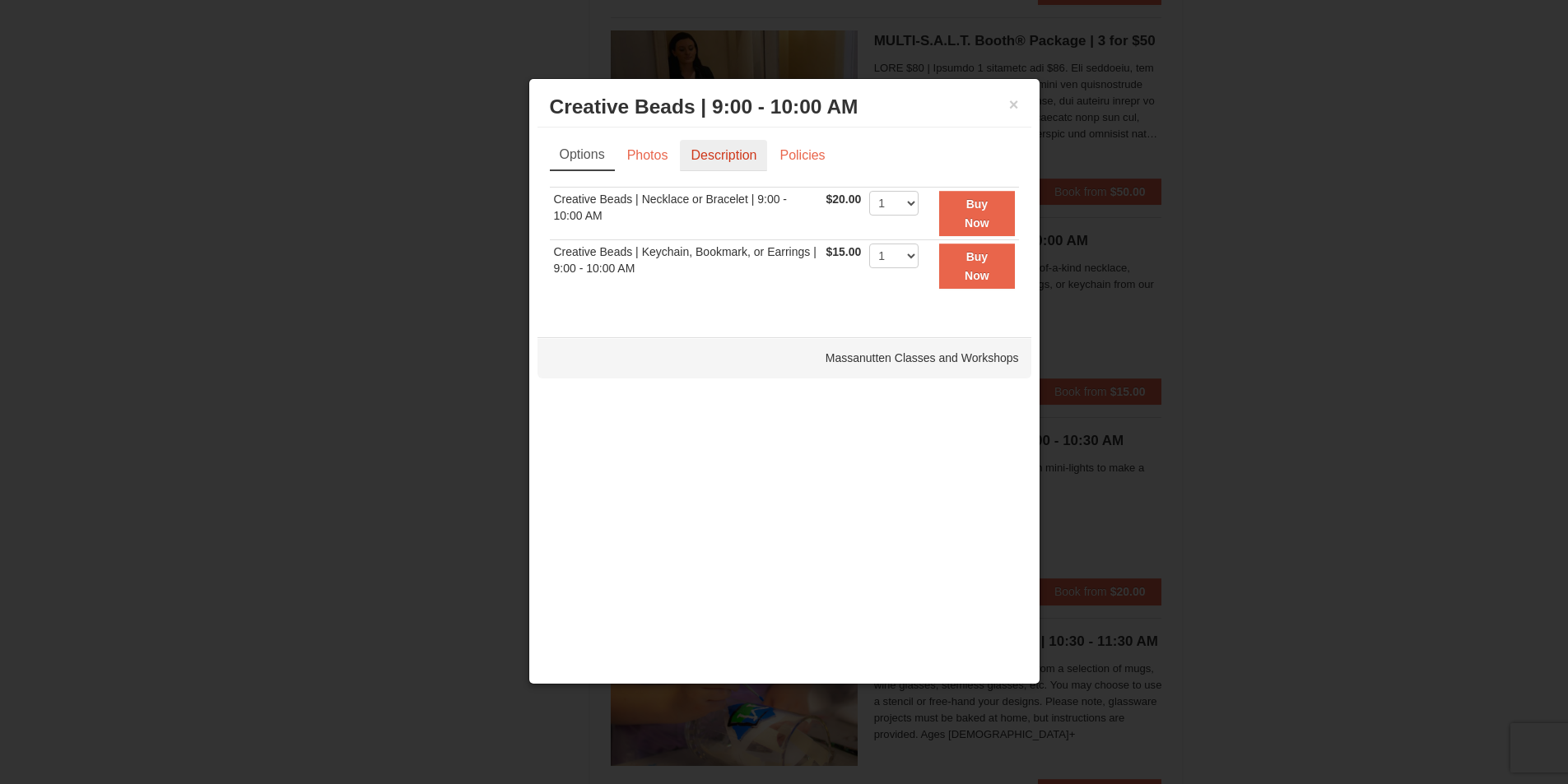
click at [708, 154] on link "Description" at bounding box center [723, 155] width 87 height 32
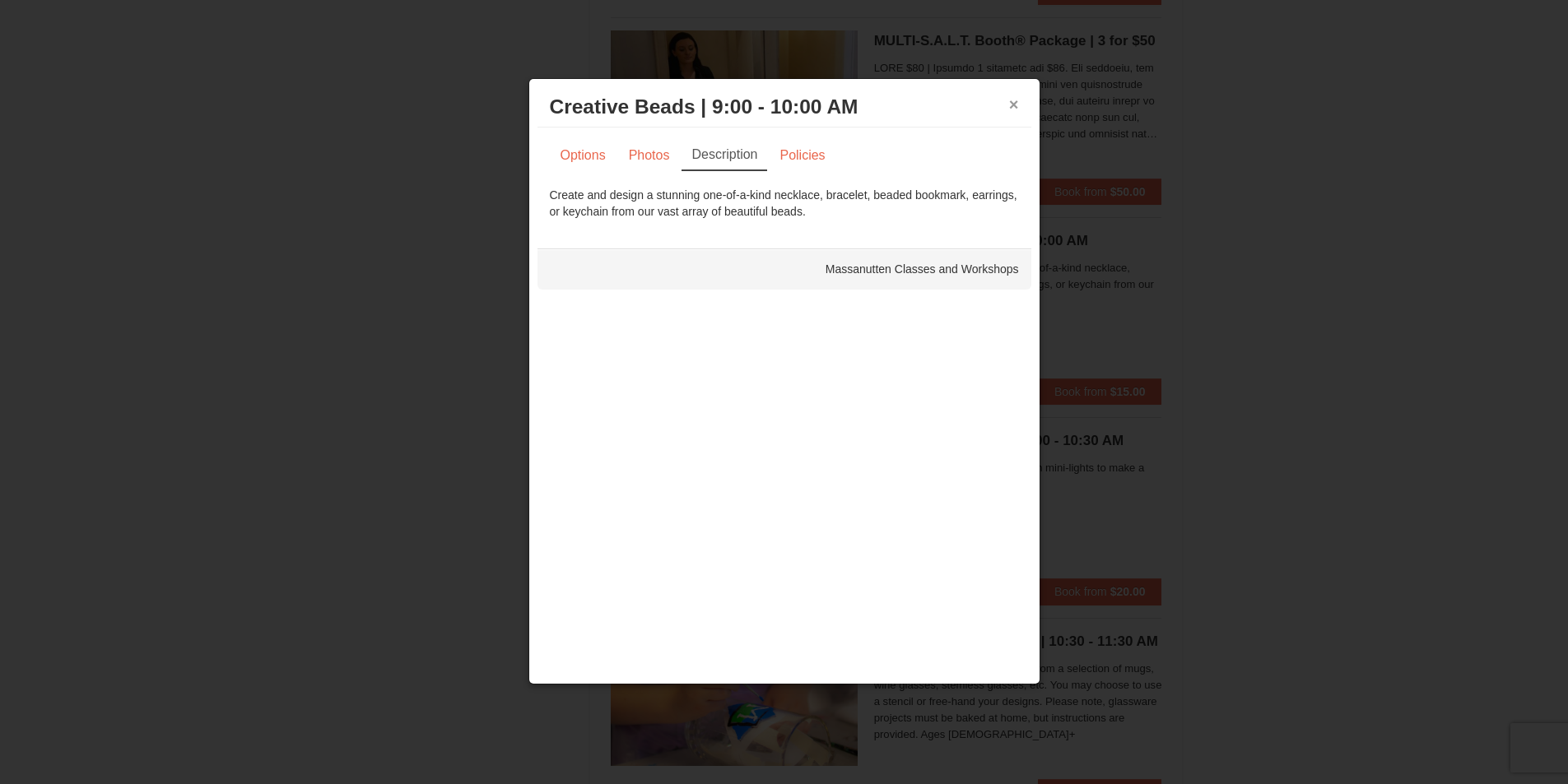
click at [1012, 103] on button "×" at bounding box center [1014, 104] width 10 height 16
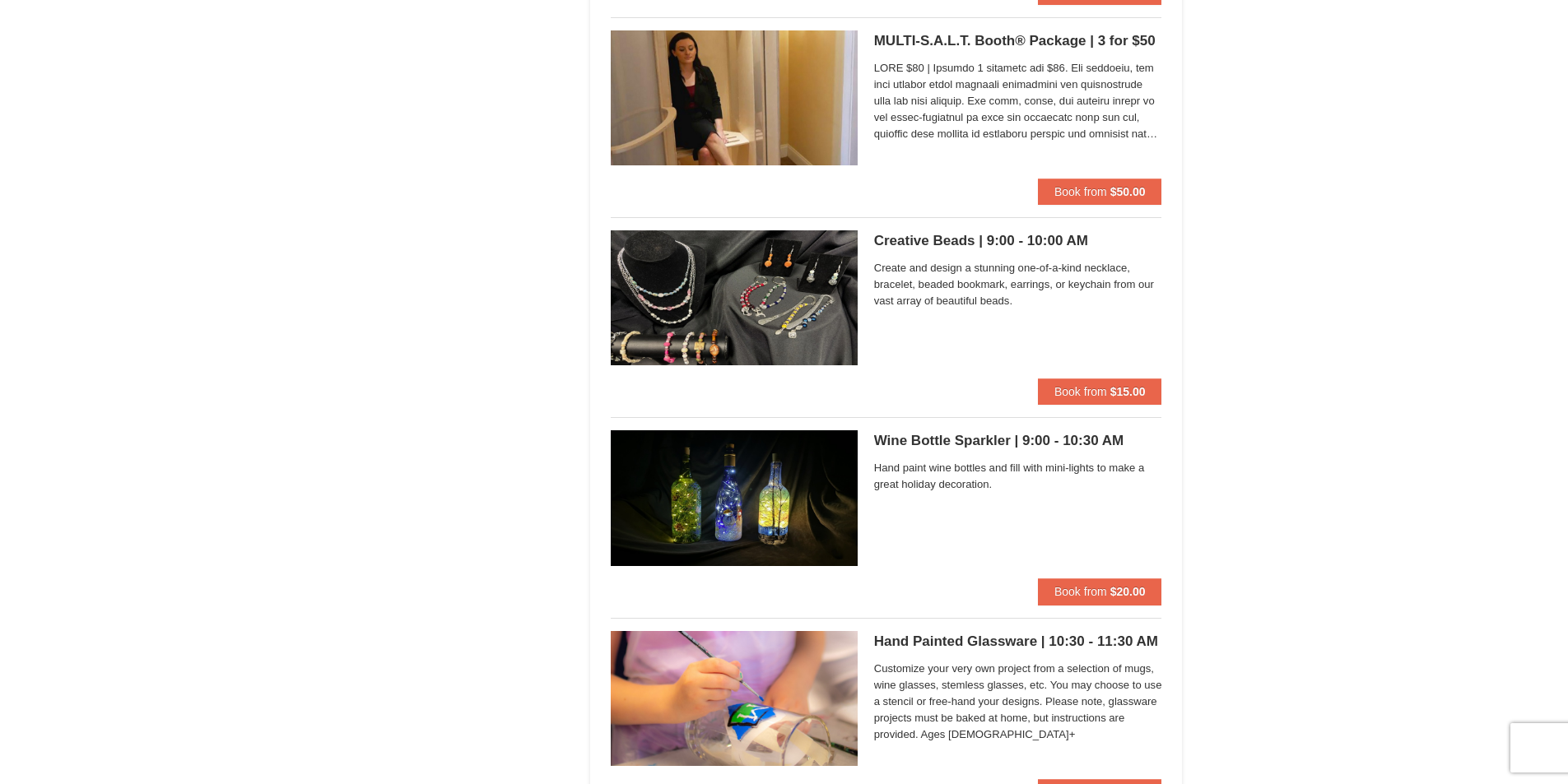
click at [941, 433] on h5 "Wine Bottle Sparkler | 9:00 - 10:30 AM Massanutten Classes and Workshops" at bounding box center [1018, 441] width 288 height 16
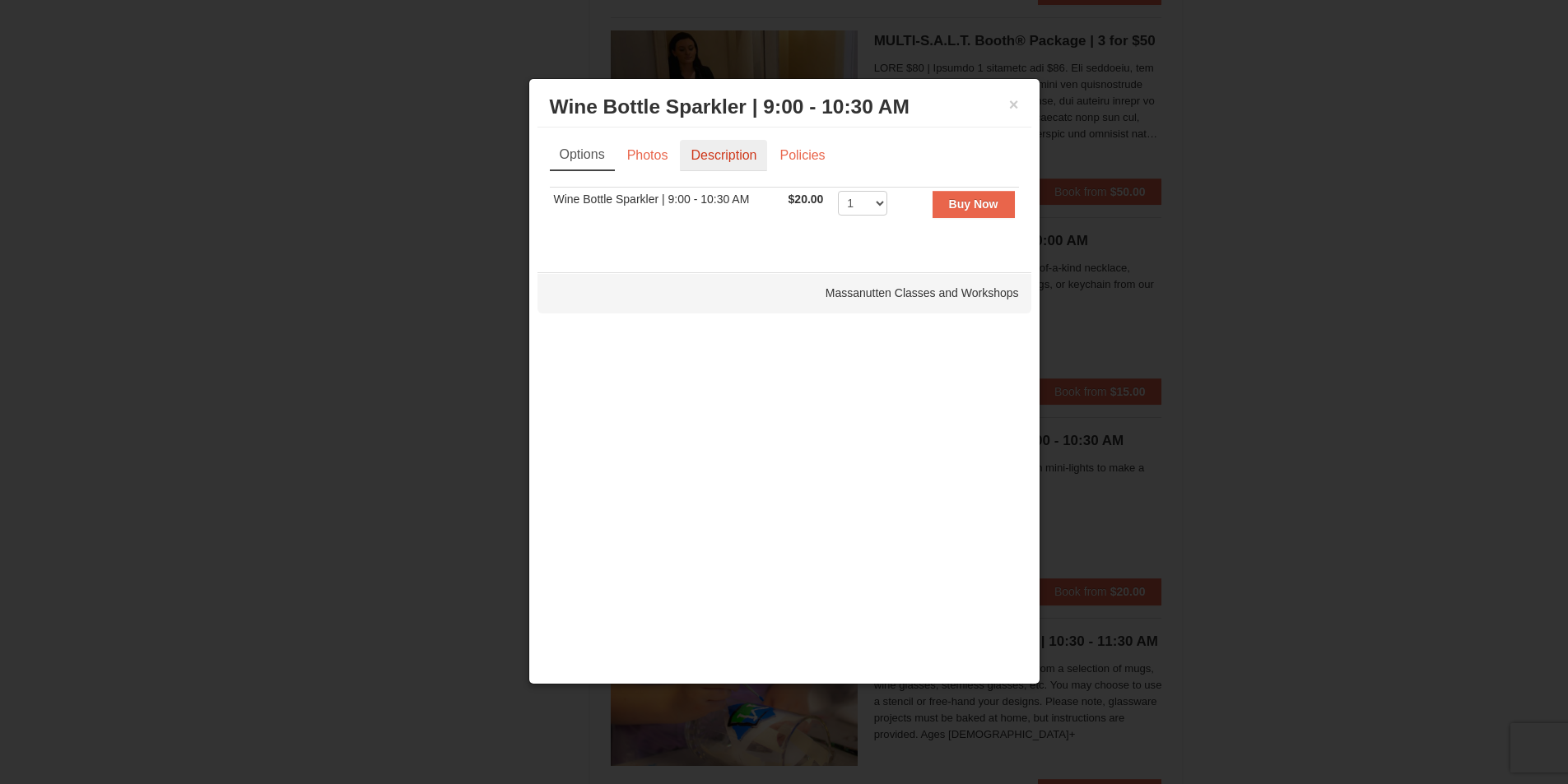
click at [710, 160] on link "Description" at bounding box center [723, 155] width 87 height 32
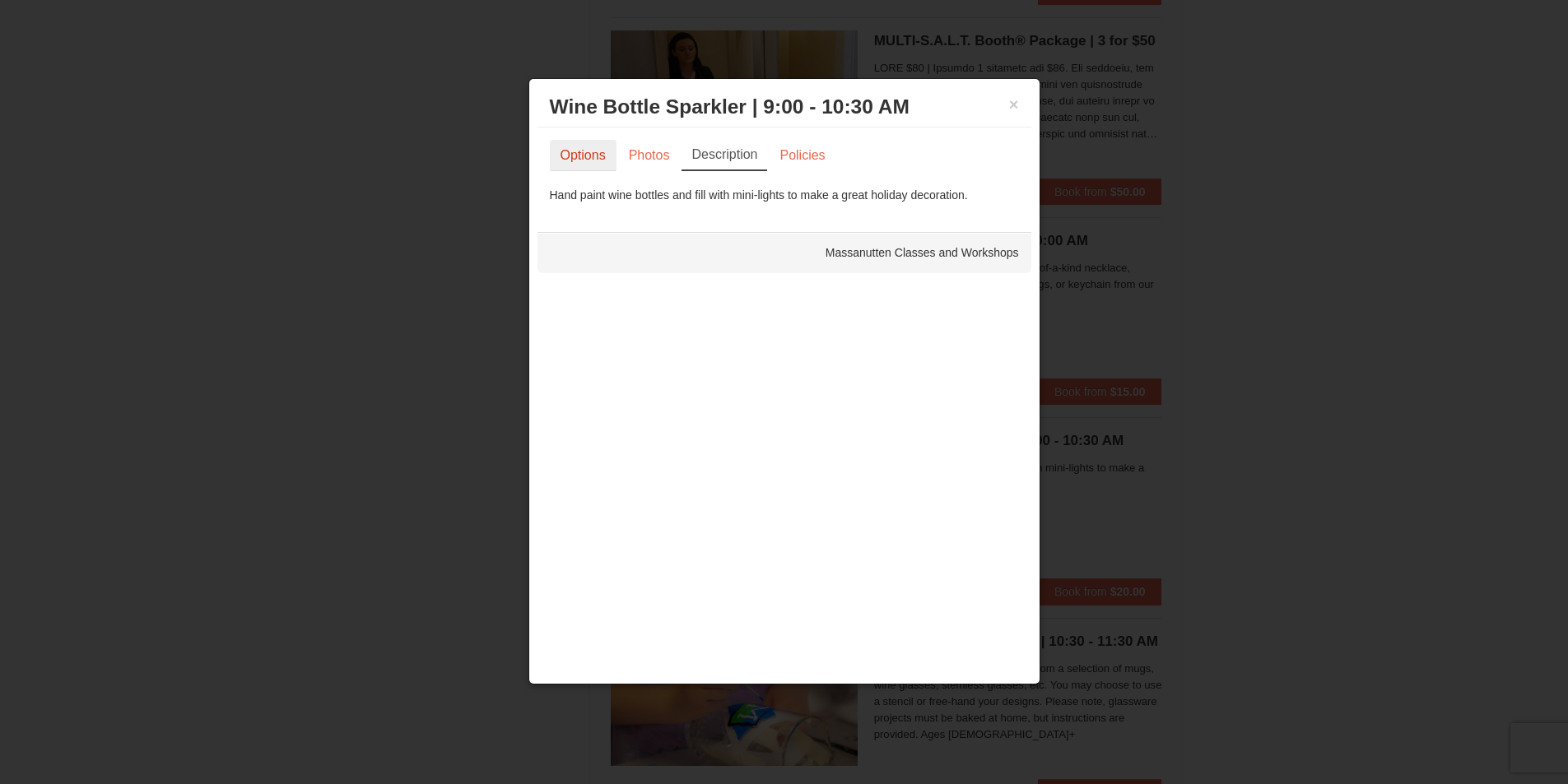
click at [575, 156] on link "Options" at bounding box center [584, 155] width 67 height 32
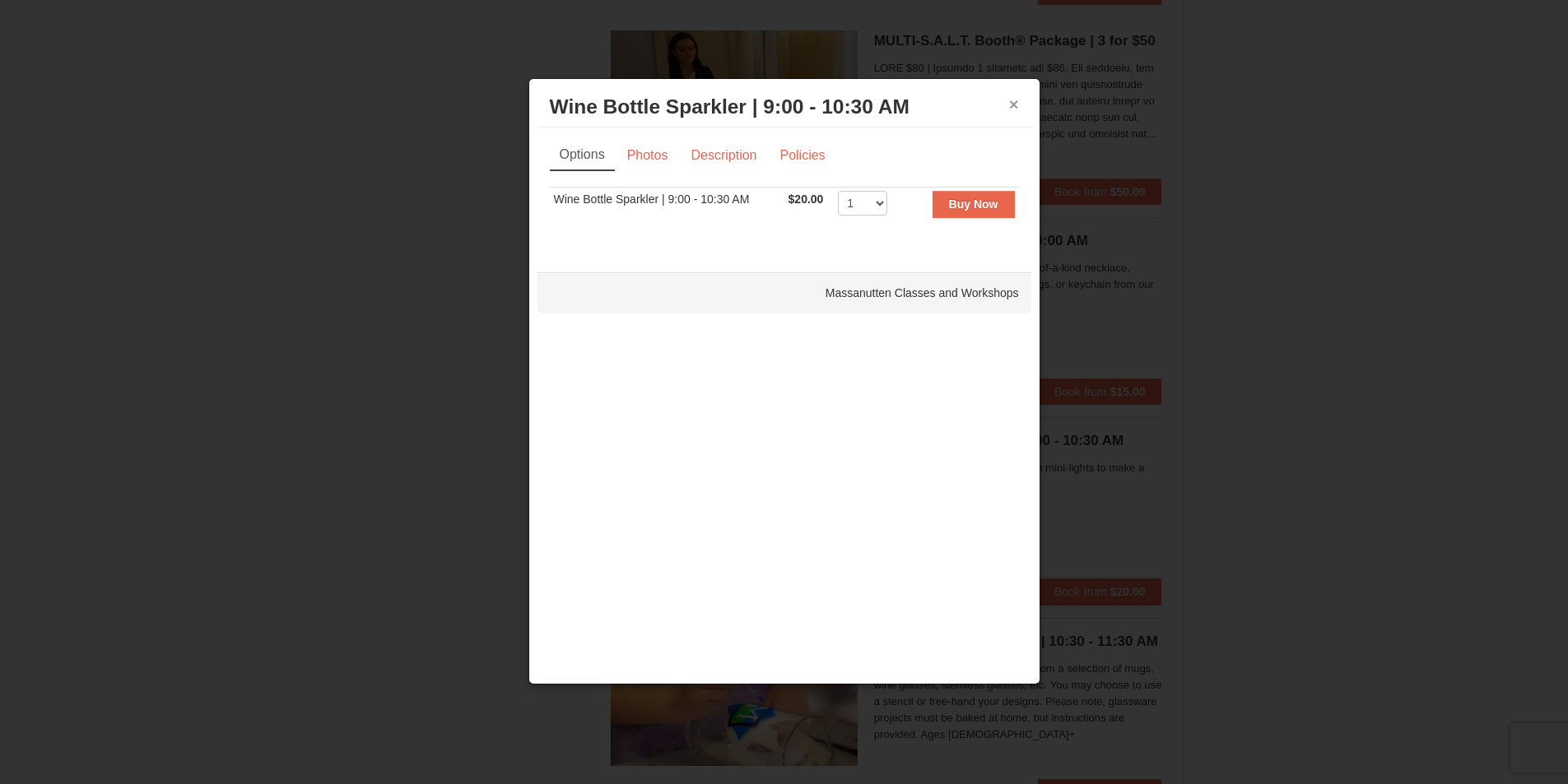
click at [1018, 102] on button "×" at bounding box center [1014, 104] width 10 height 16
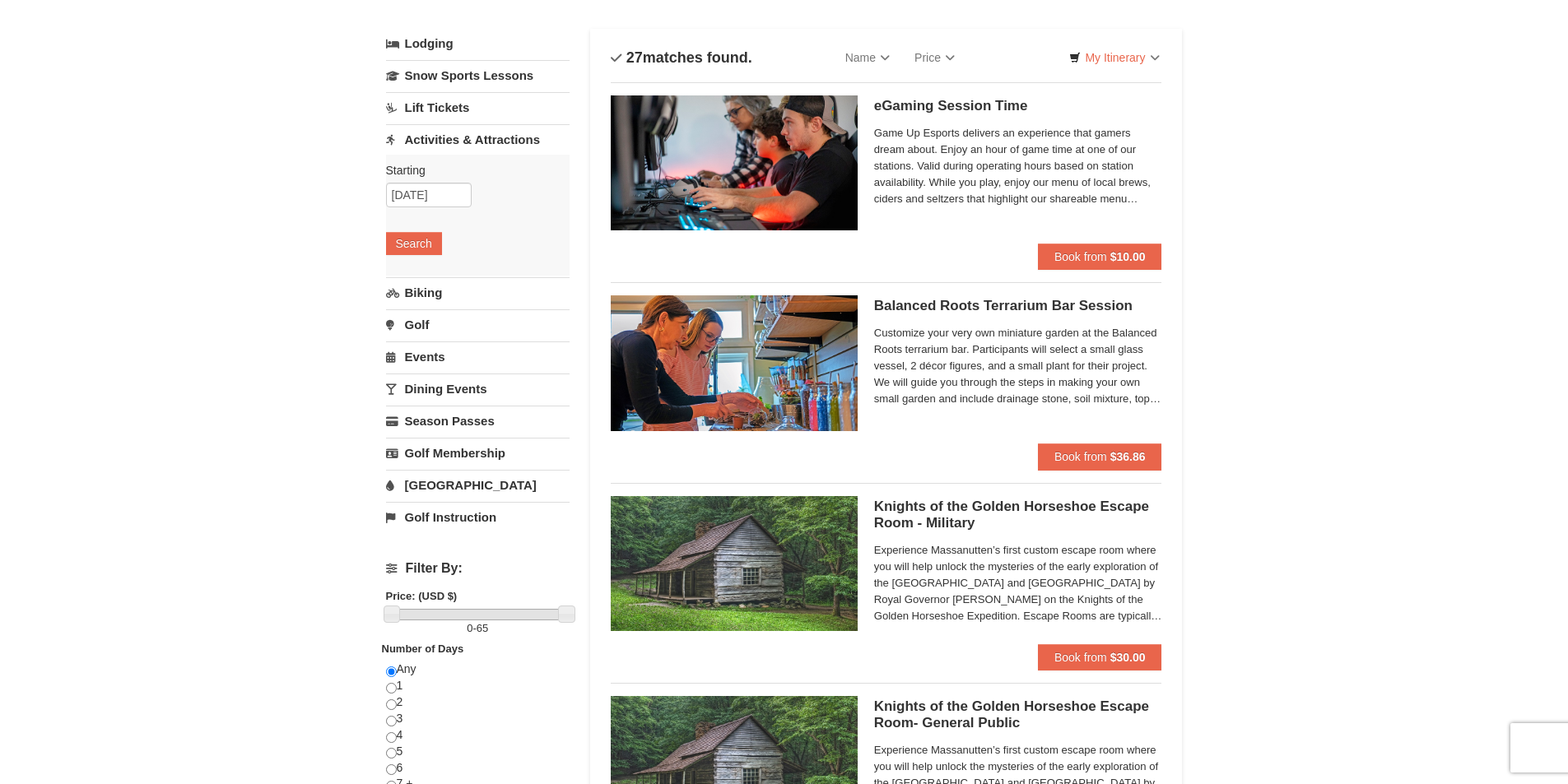
scroll to position [0, 0]
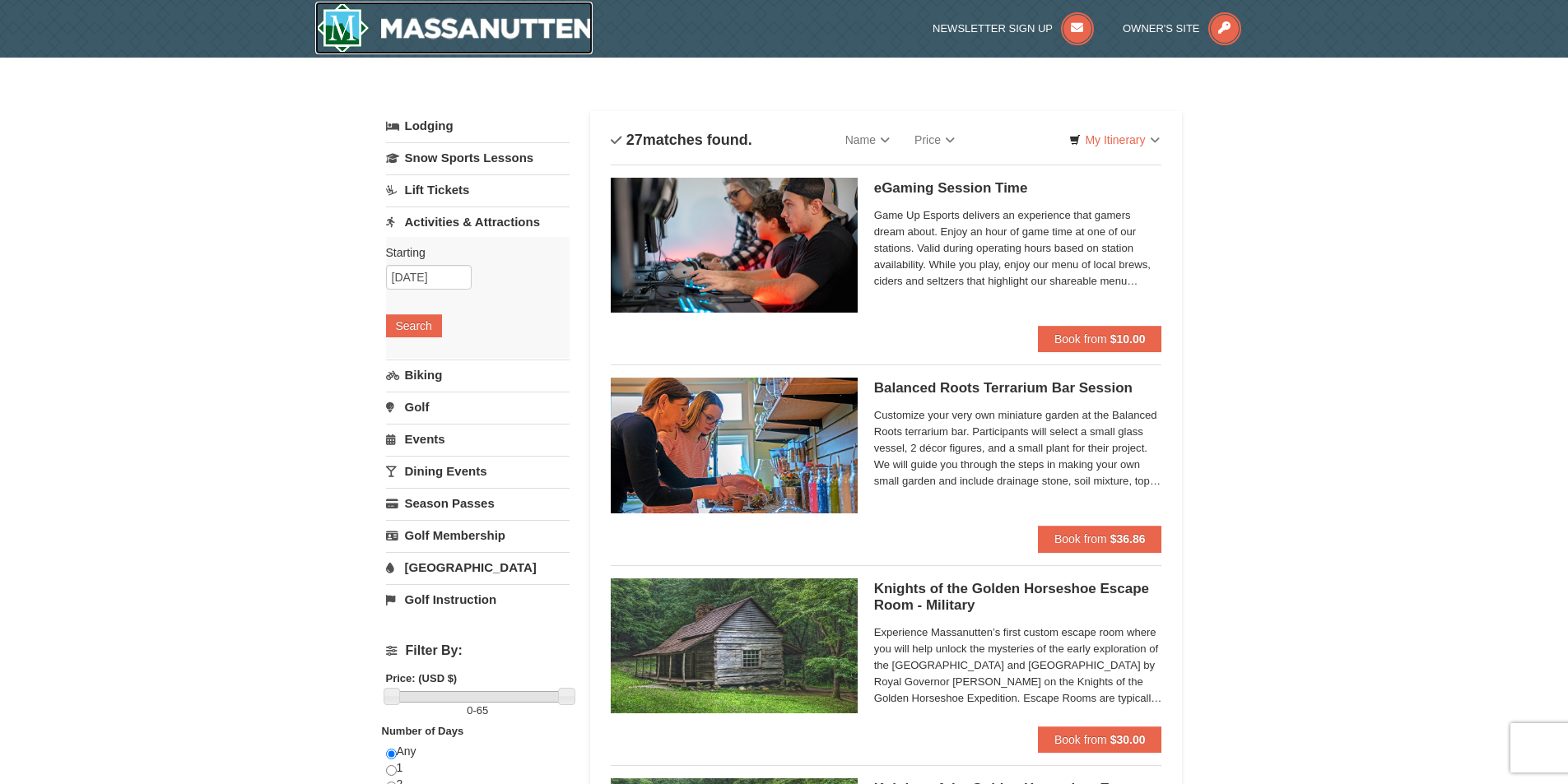
click at [458, 33] on img at bounding box center [454, 28] width 278 height 53
click at [444, 29] on img at bounding box center [454, 28] width 278 height 53
